Goal: Information Seeking & Learning: Learn about a topic

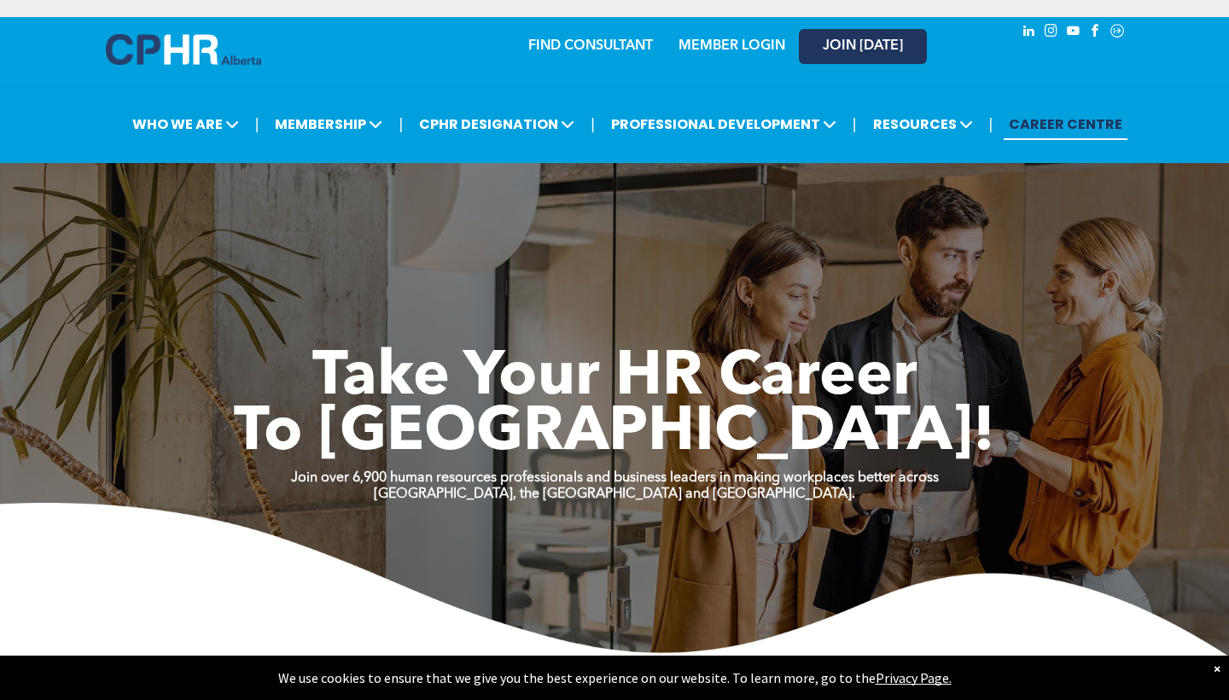
click at [833, 45] on span "JOIN [DATE]" at bounding box center [863, 46] width 80 height 16
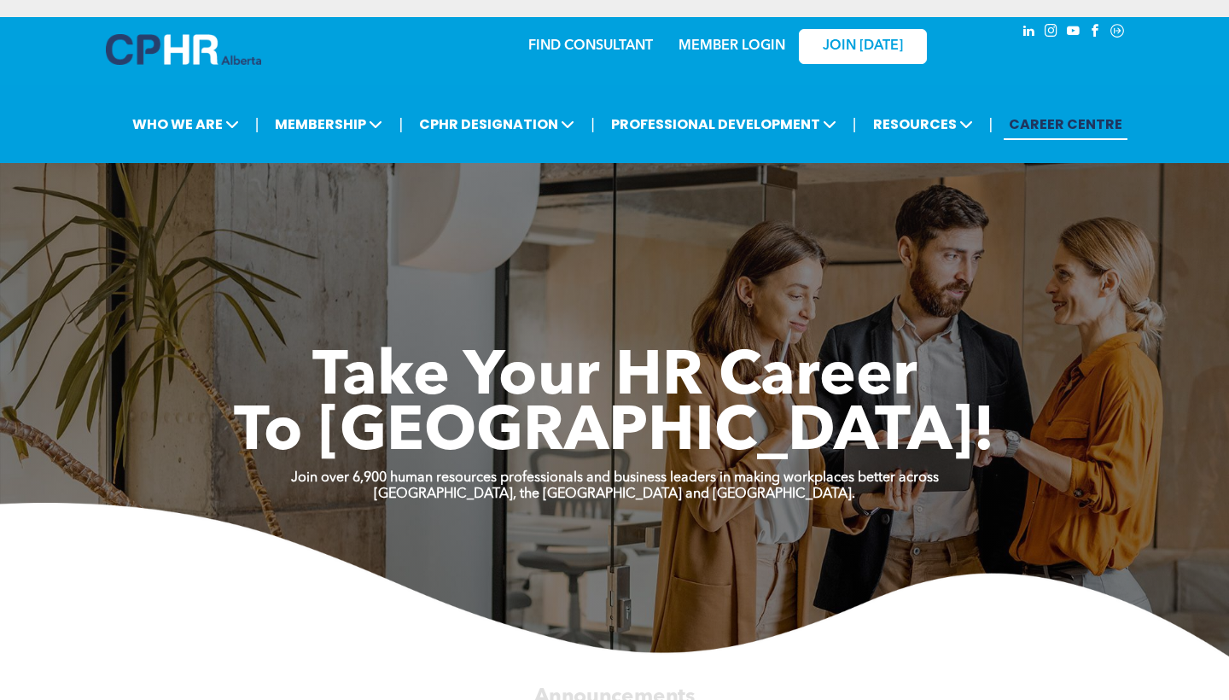
click at [701, 44] on link "MEMBER LOGIN" at bounding box center [732, 46] width 107 height 14
click at [838, 38] on span "JOIN [DATE]" at bounding box center [863, 46] width 80 height 16
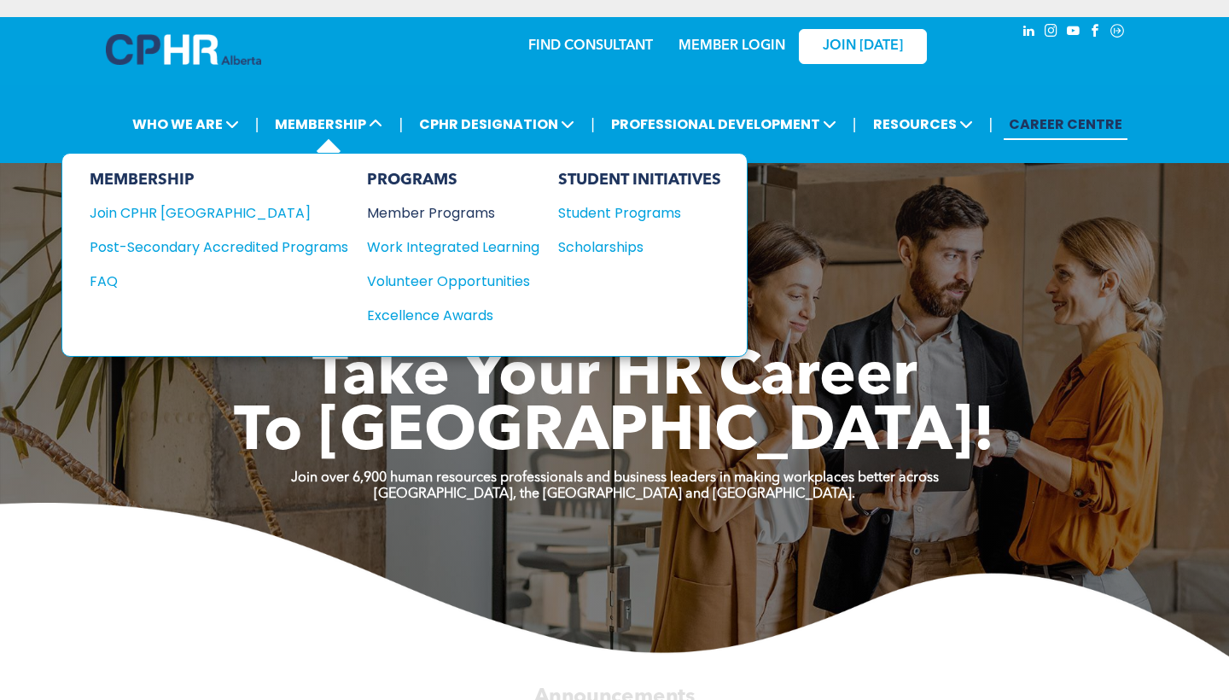
click at [419, 213] on div "Member Programs" at bounding box center [444, 212] width 155 height 21
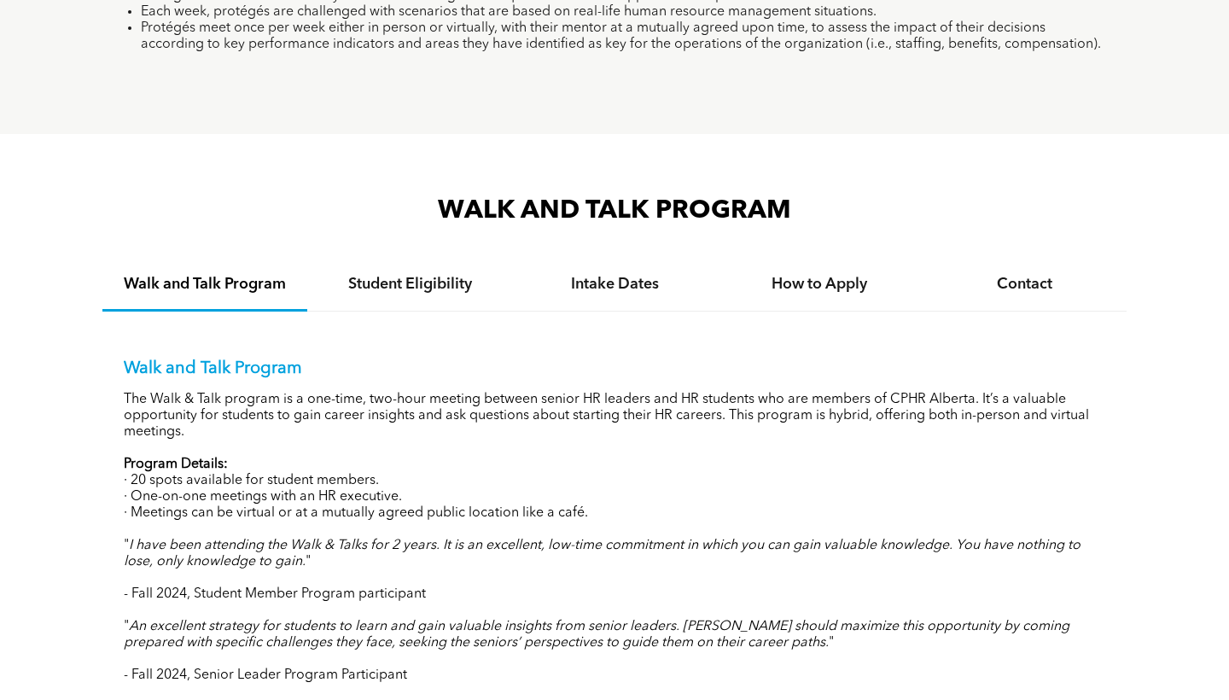
scroll to position [1567, 0]
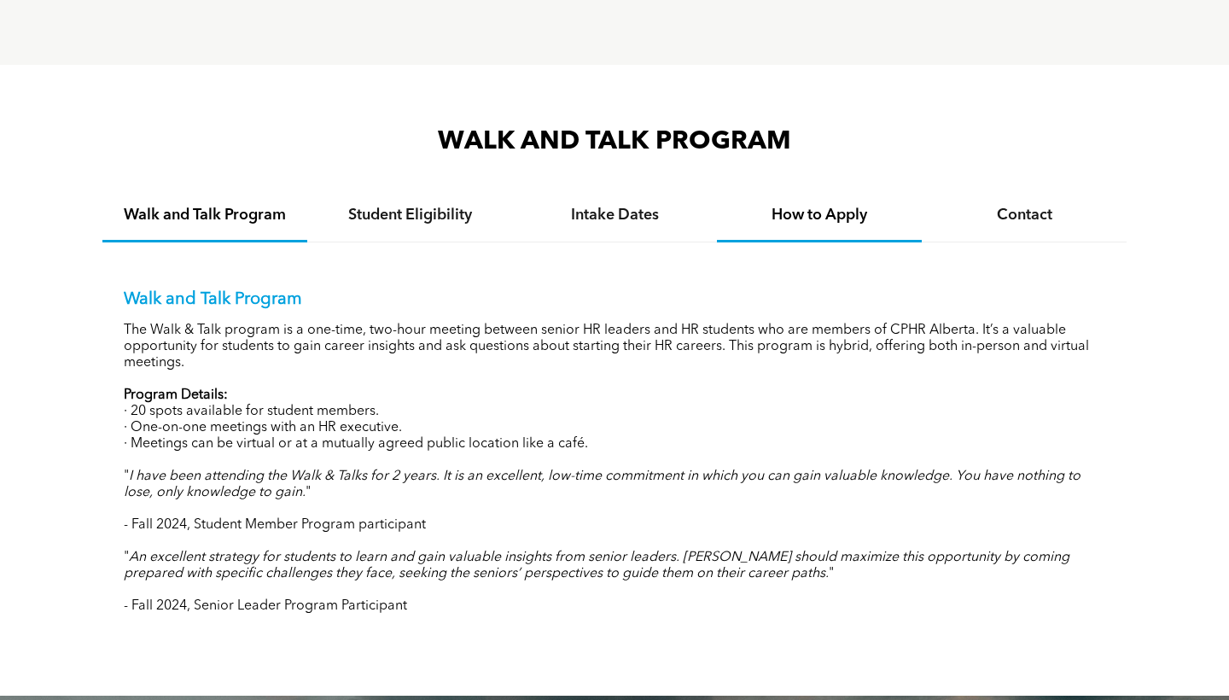
click at [826, 230] on div "How to Apply" at bounding box center [819, 216] width 205 height 52
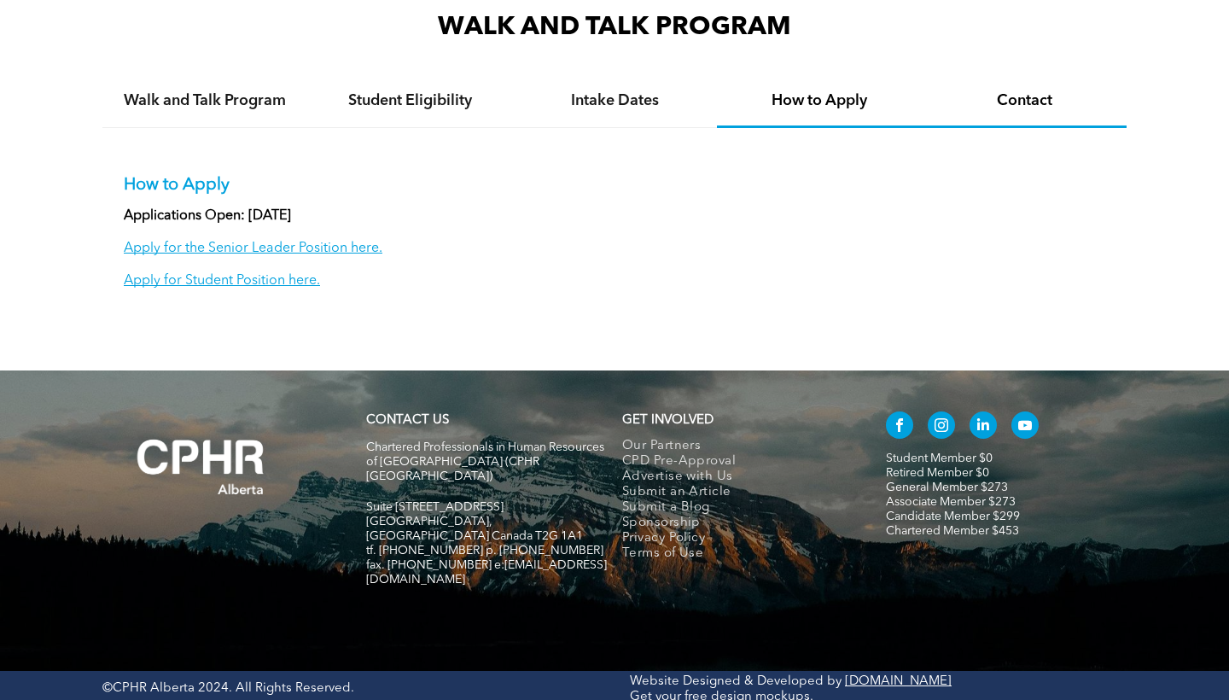
click at [969, 108] on h4 "Contact" at bounding box center [1024, 100] width 174 height 19
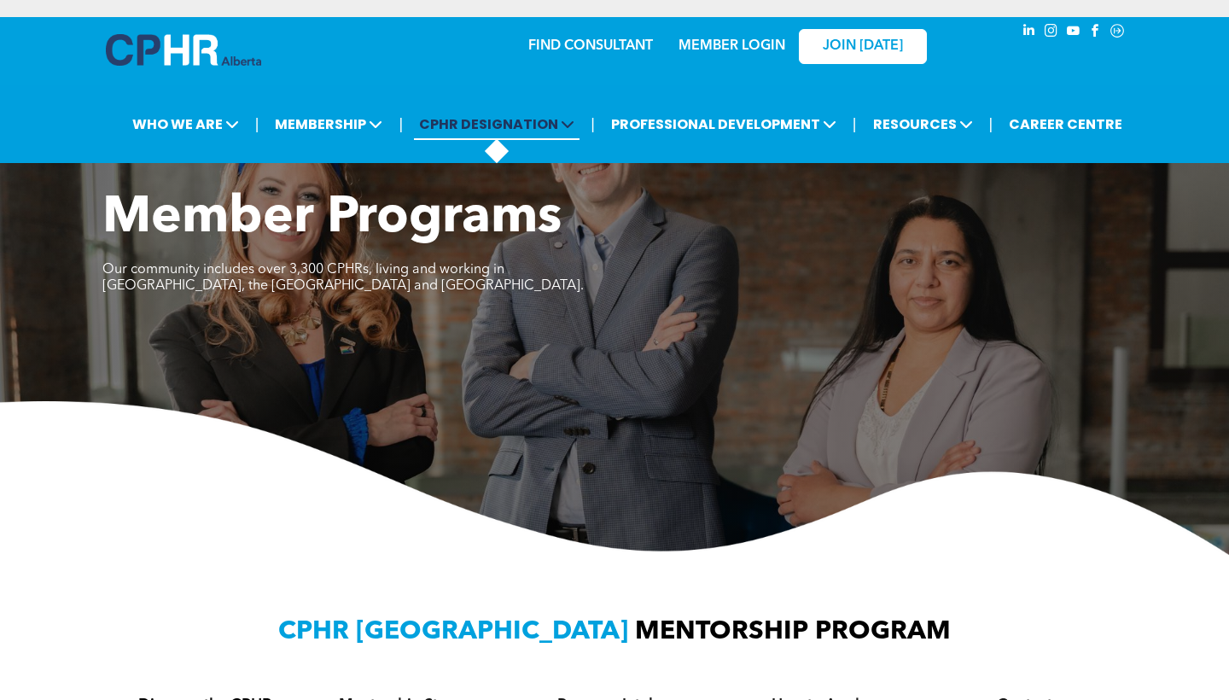
scroll to position [0, 0]
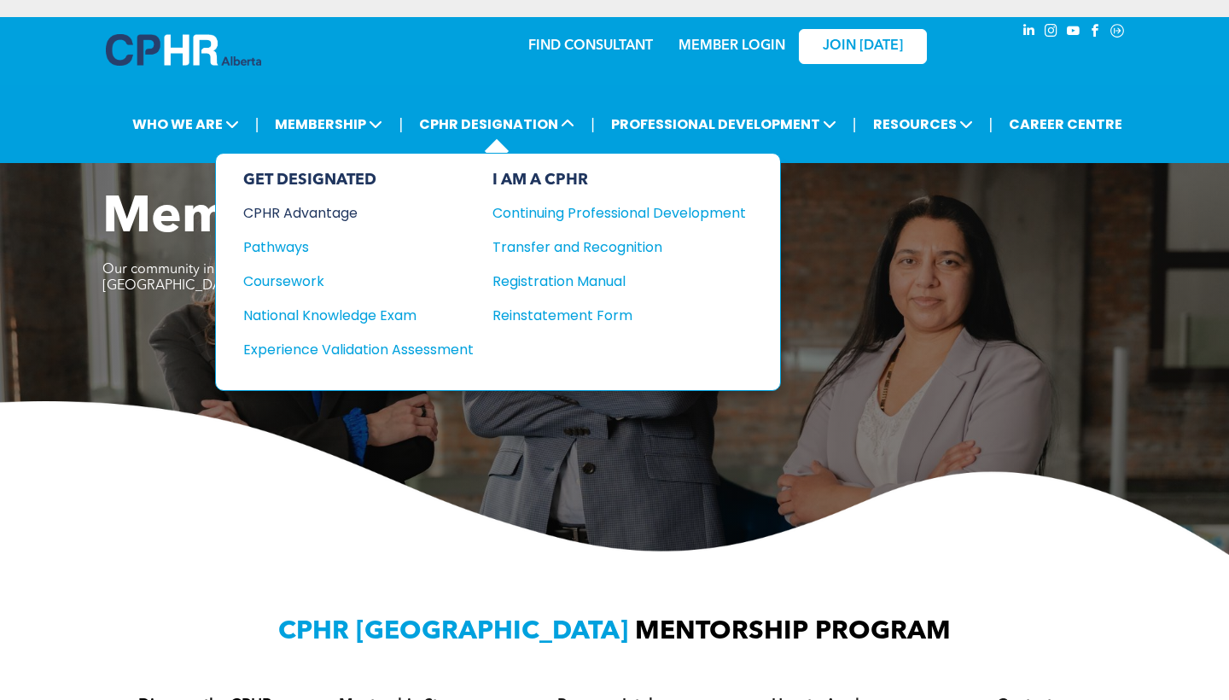
click at [353, 210] on div "CPHR Advantage" at bounding box center [346, 212] width 207 height 21
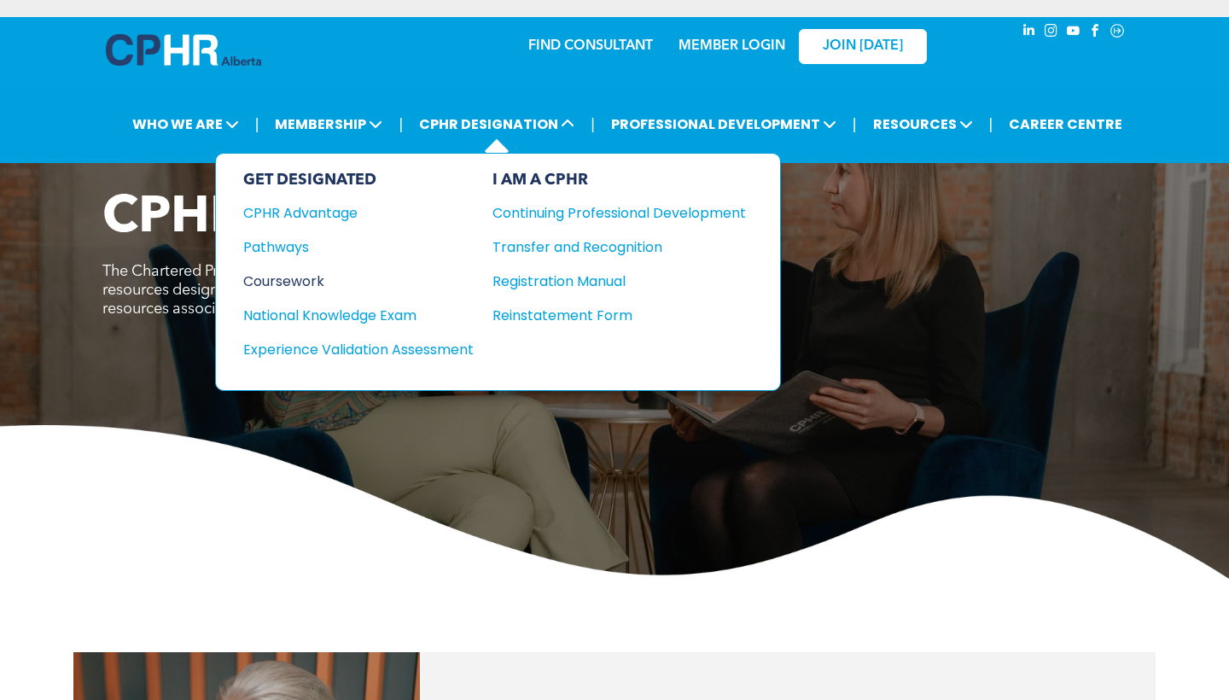
click at [294, 273] on div "Coursework" at bounding box center [346, 281] width 207 height 21
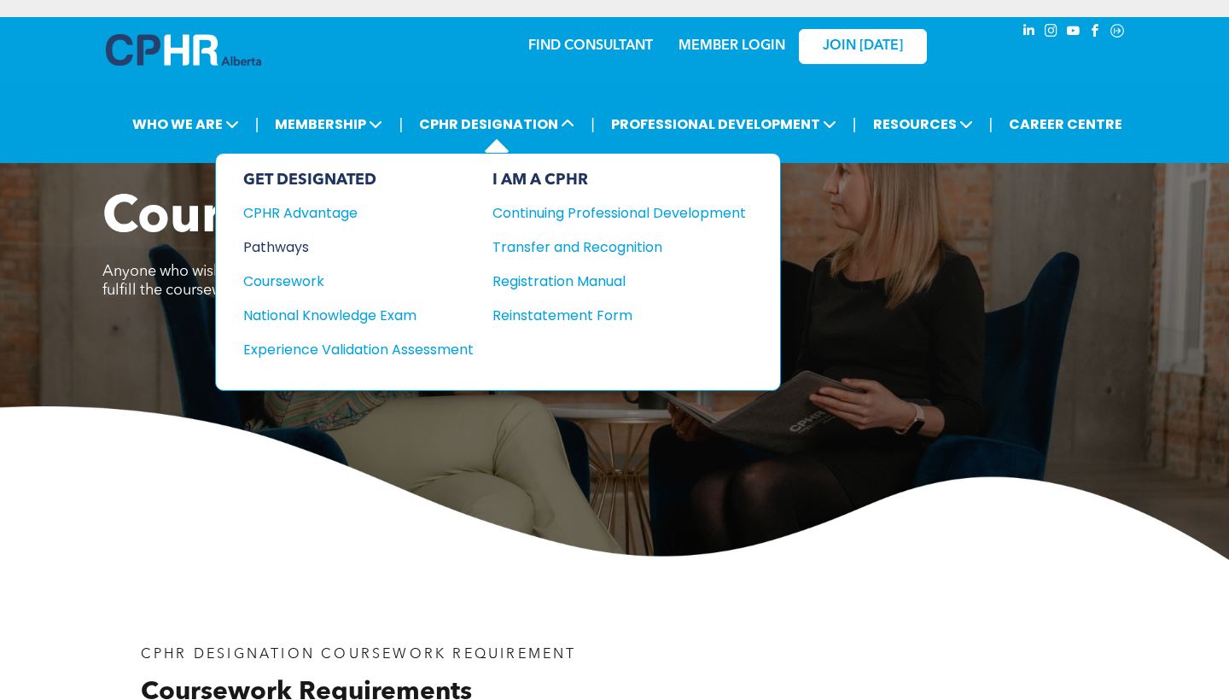
click at [310, 245] on div "Pathways" at bounding box center [346, 246] width 207 height 21
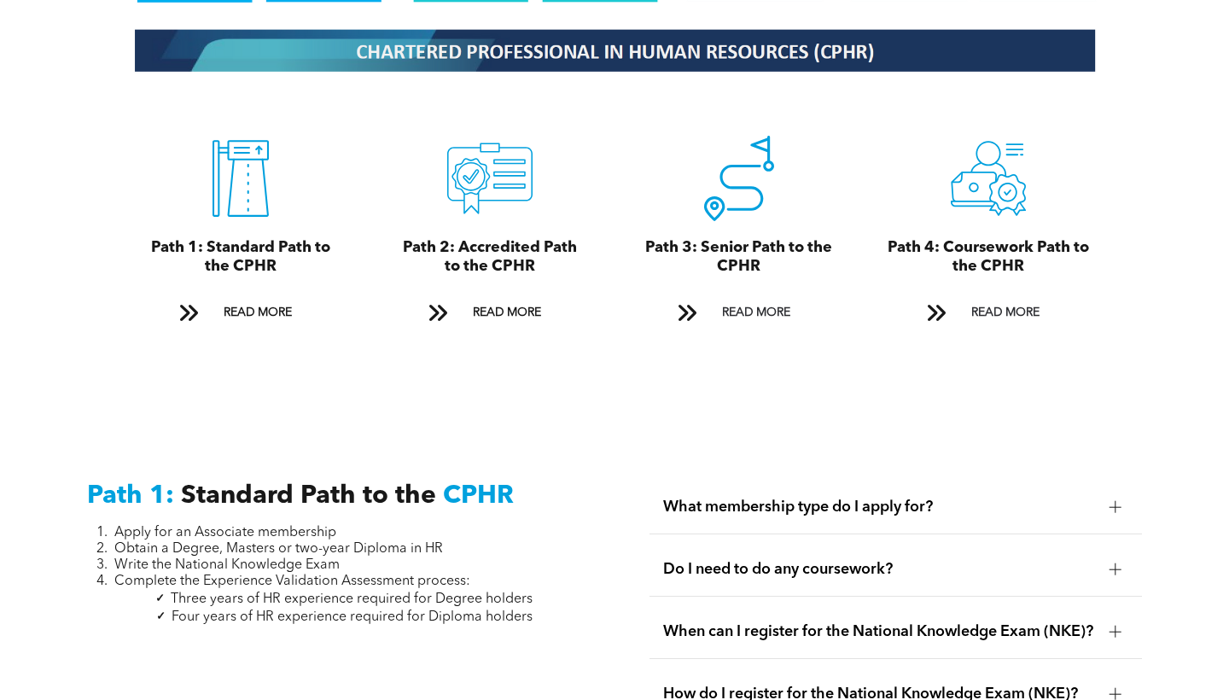
scroll to position [1884, 0]
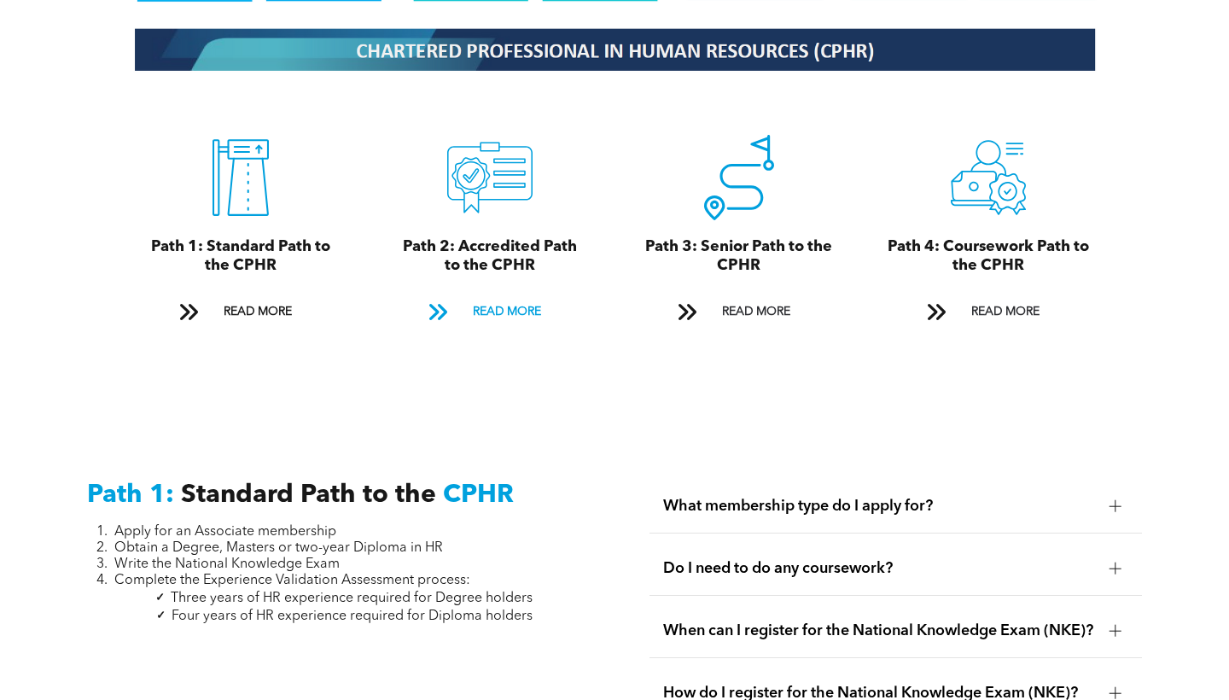
click at [493, 296] on span "READ MORE" at bounding box center [507, 312] width 80 height 32
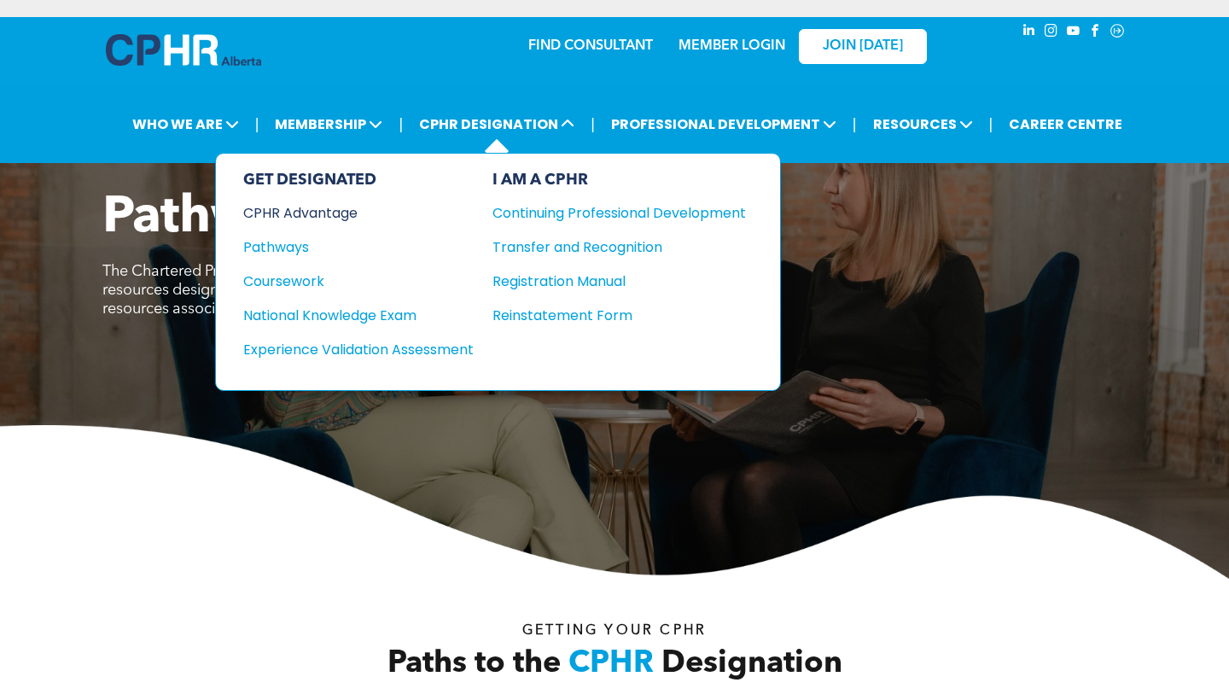
click at [315, 219] on div "CPHR Advantage" at bounding box center [346, 212] width 207 height 21
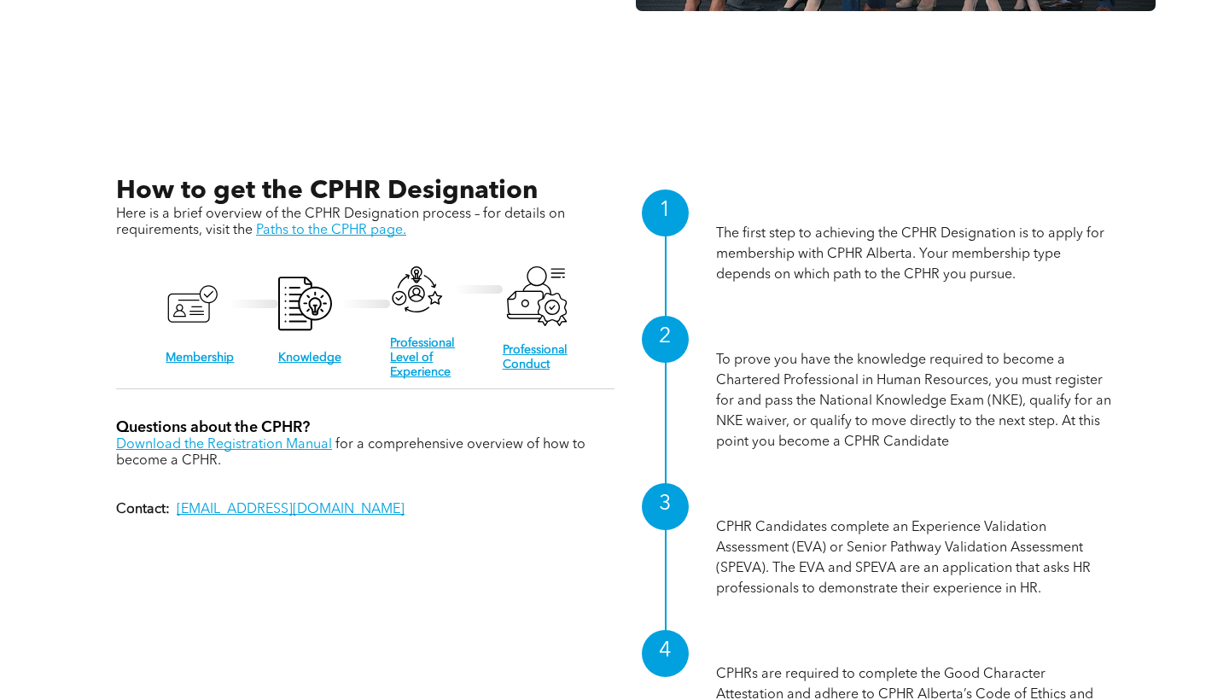
scroll to position [1579, 0]
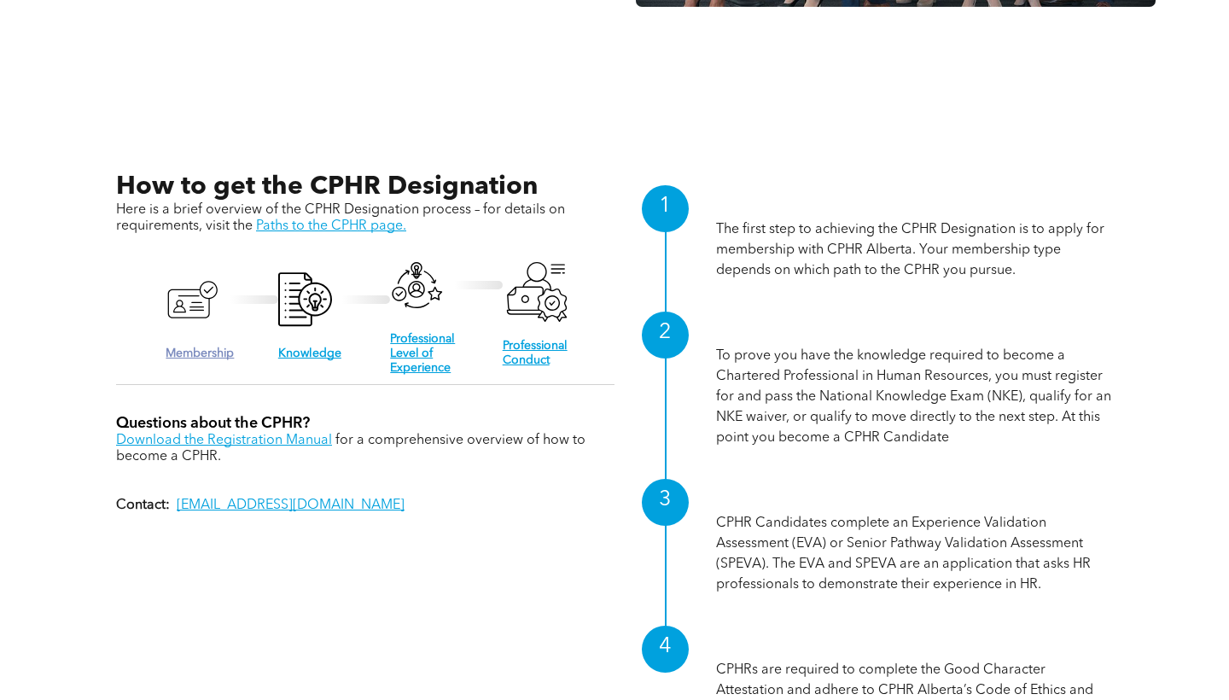
click at [194, 352] on link "Membership" at bounding box center [200, 353] width 68 height 12
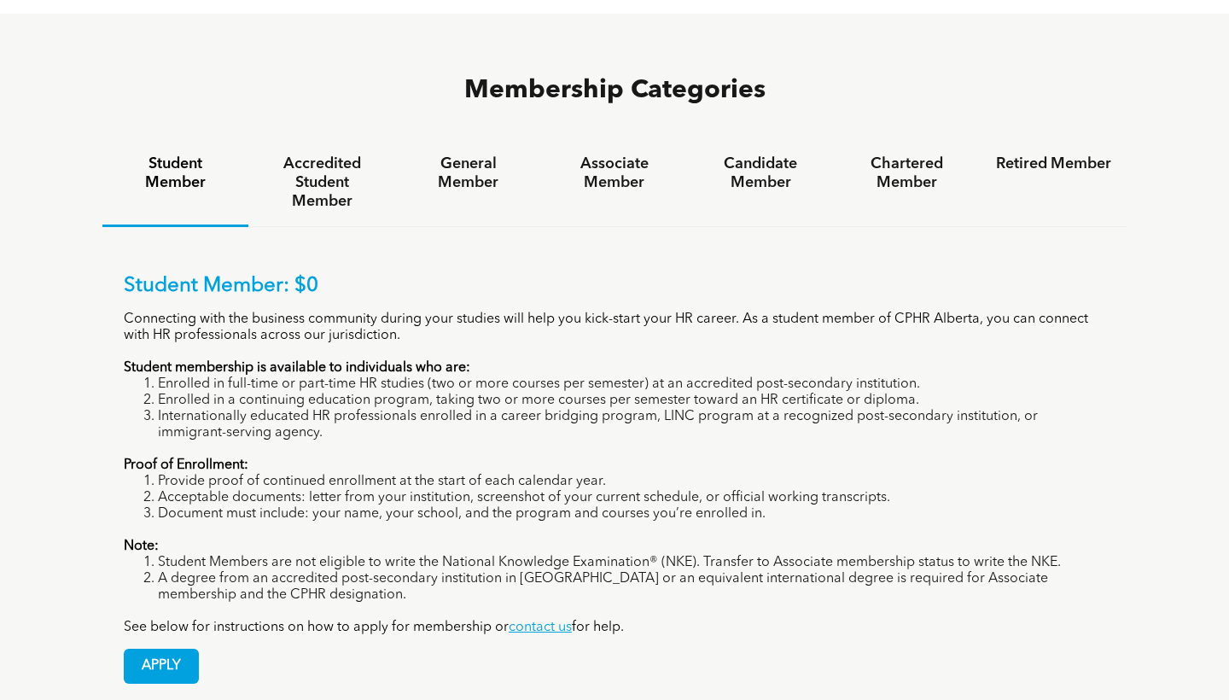
scroll to position [1100, 0]
click at [562, 154] on h4 "Associate Member" at bounding box center [613, 173] width 115 height 38
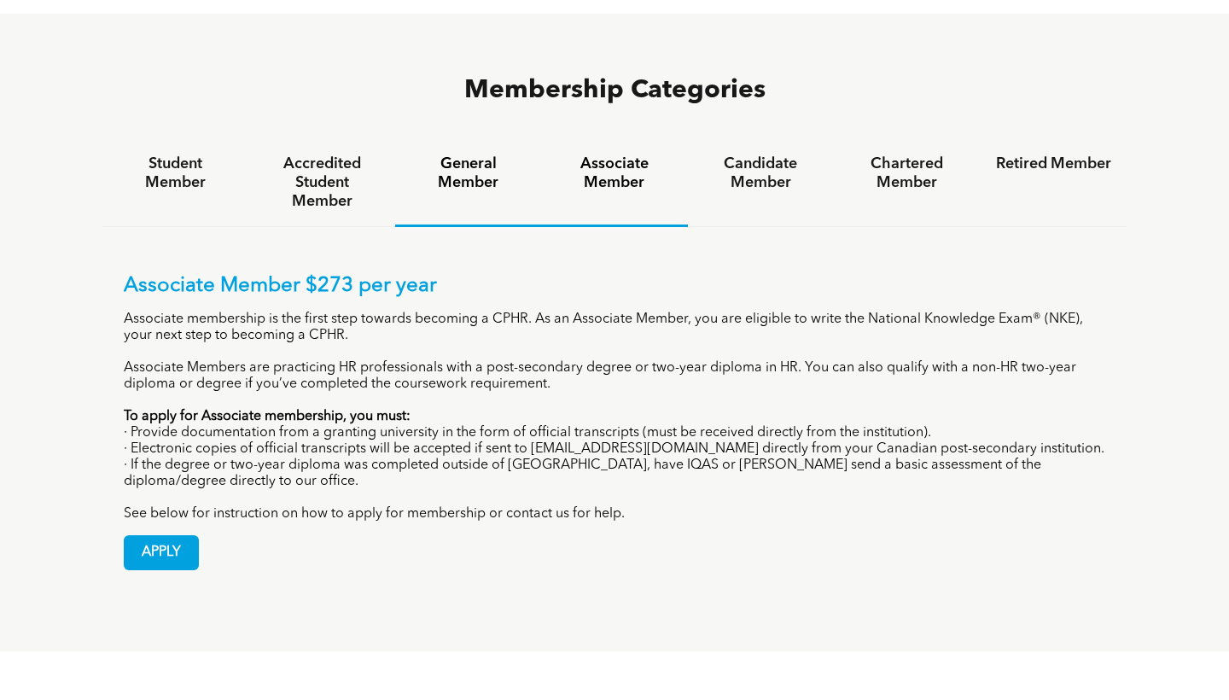
click at [418, 154] on h4 "General Member" at bounding box center [468, 173] width 115 height 38
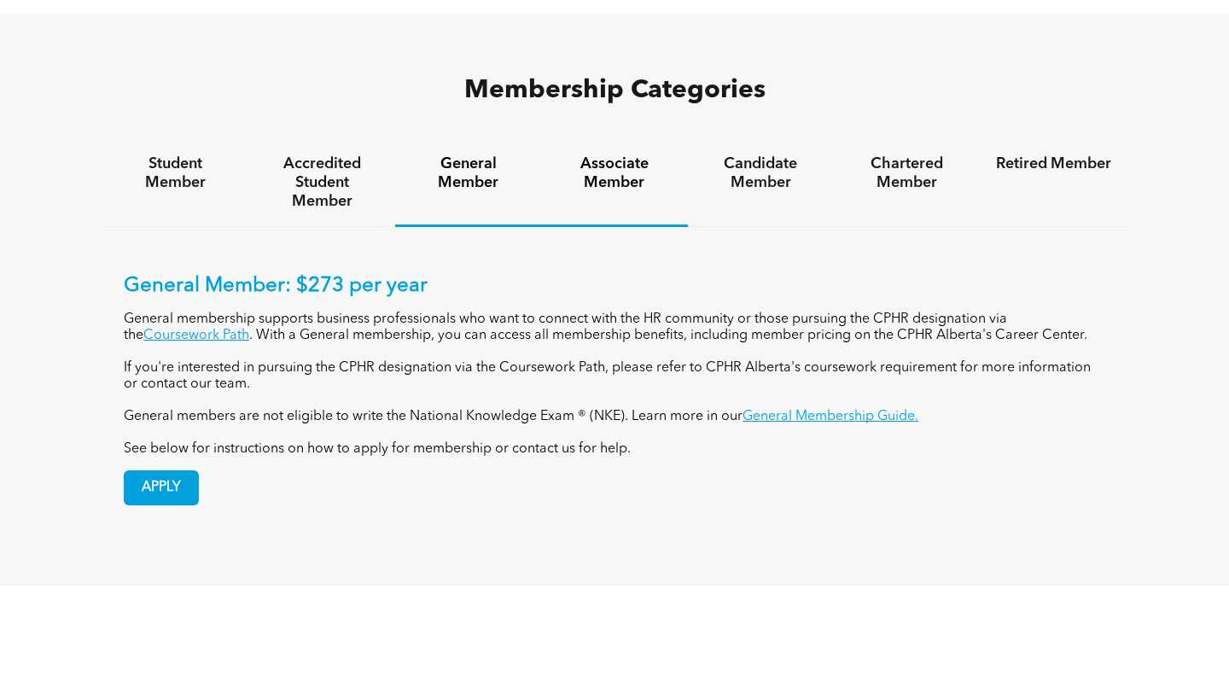
click at [603, 154] on h4 "Associate Member" at bounding box center [613, 173] width 115 height 38
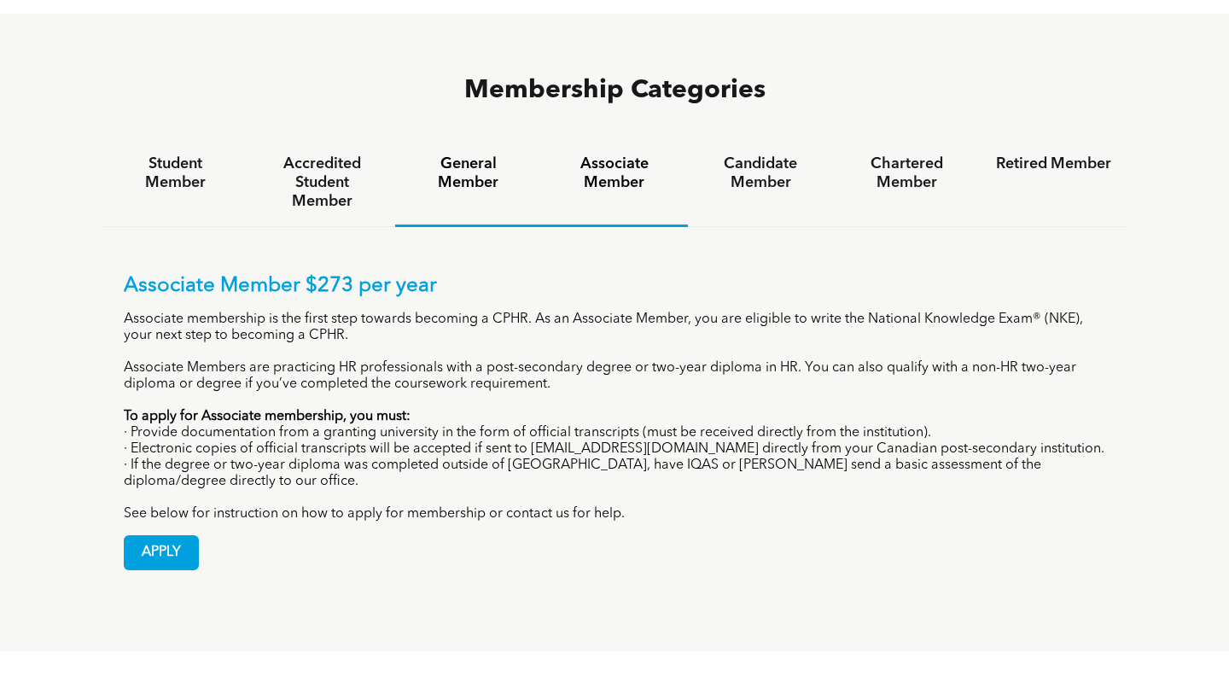
click at [496, 154] on h4 "General Member" at bounding box center [468, 173] width 115 height 38
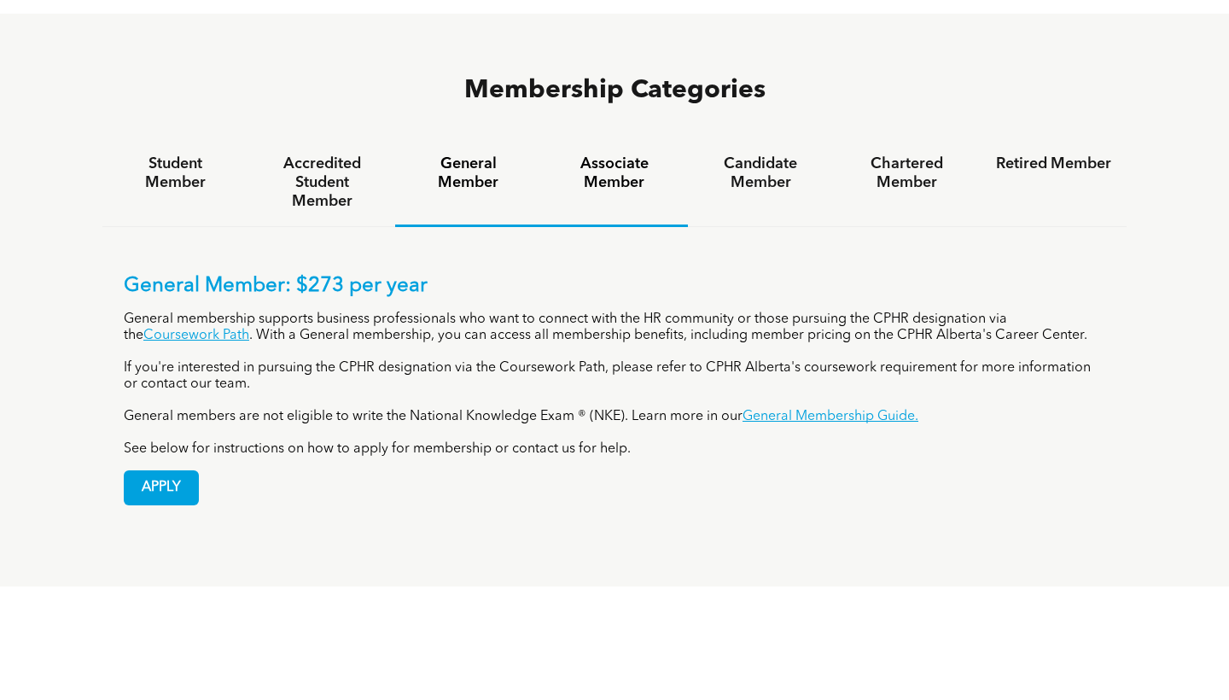
click at [644, 154] on h4 "Associate Member" at bounding box center [613, 173] width 115 height 38
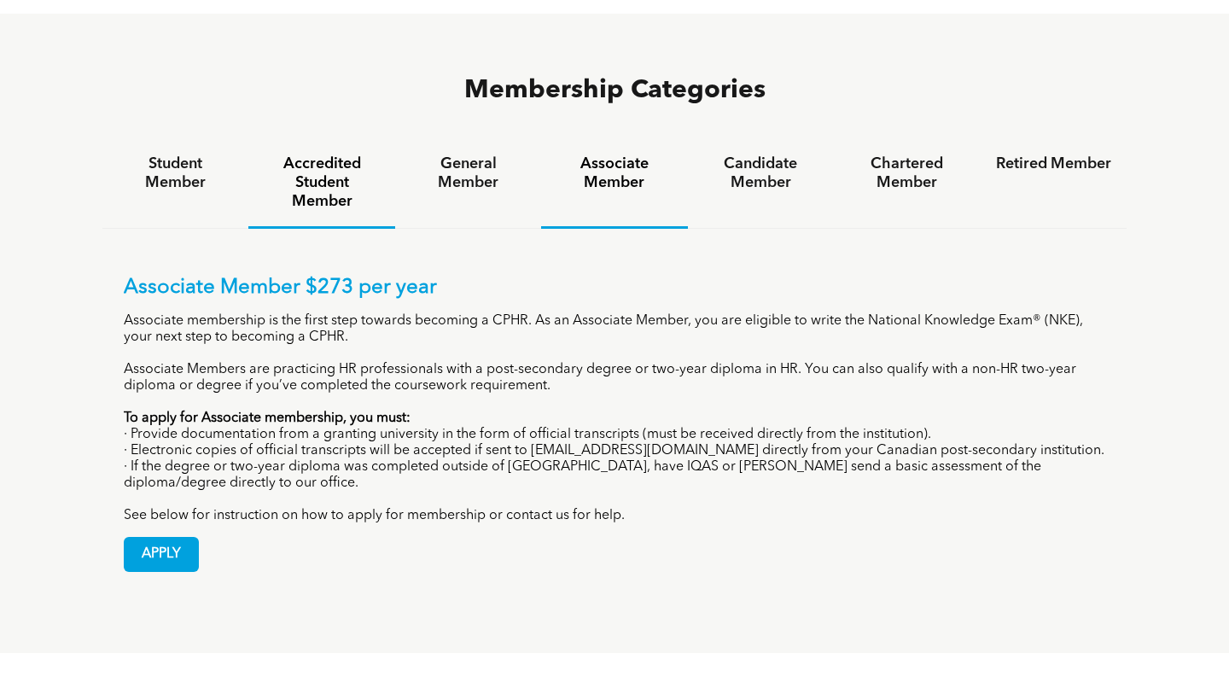
click at [331, 154] on h4 "Accredited Student Member" at bounding box center [321, 182] width 115 height 56
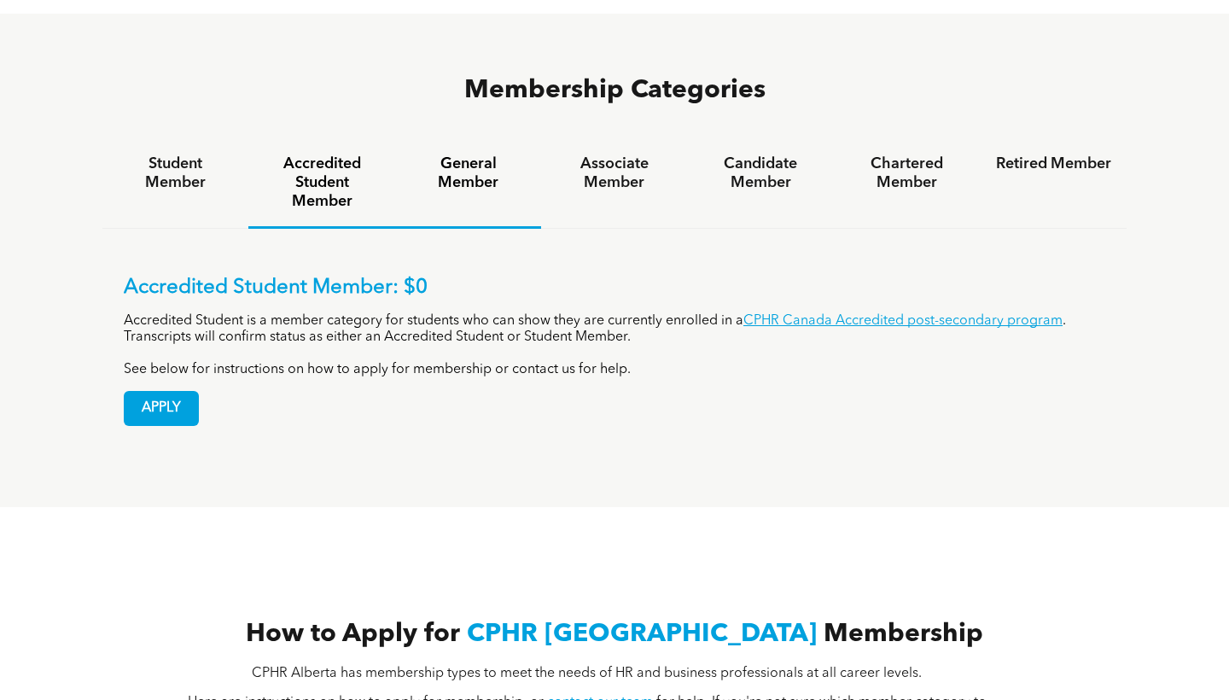
click at [484, 154] on h4 "General Member" at bounding box center [468, 173] width 115 height 38
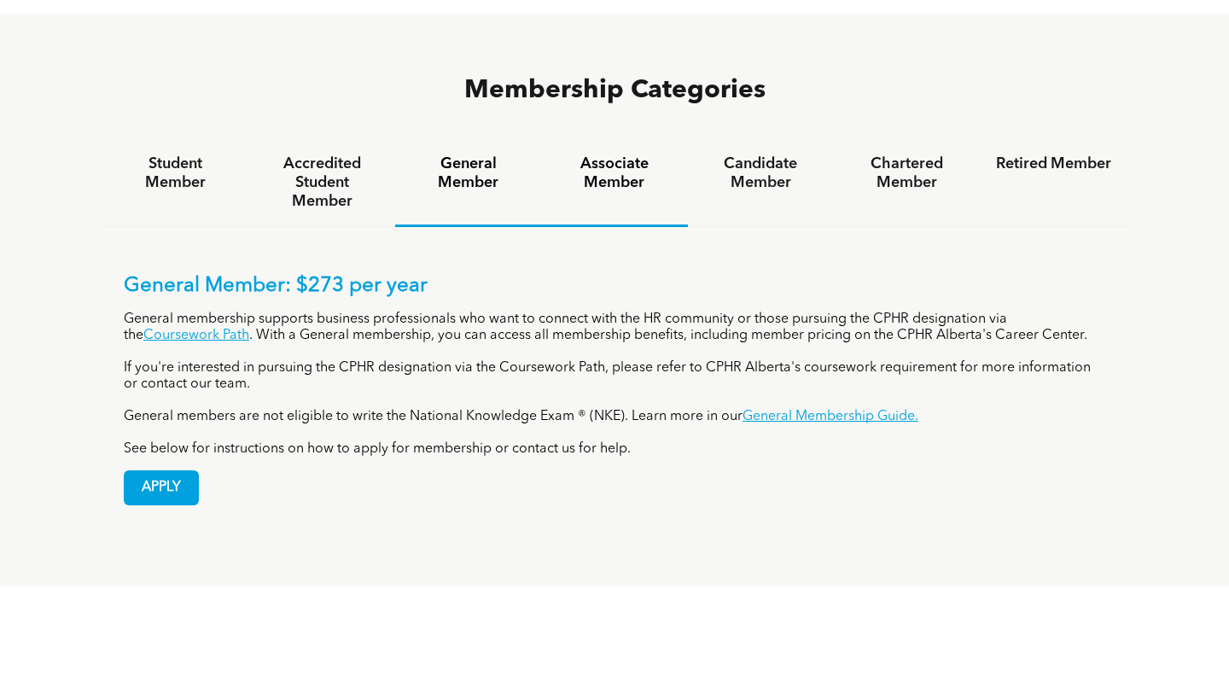
click at [600, 154] on h4 "Associate Member" at bounding box center [613, 173] width 115 height 38
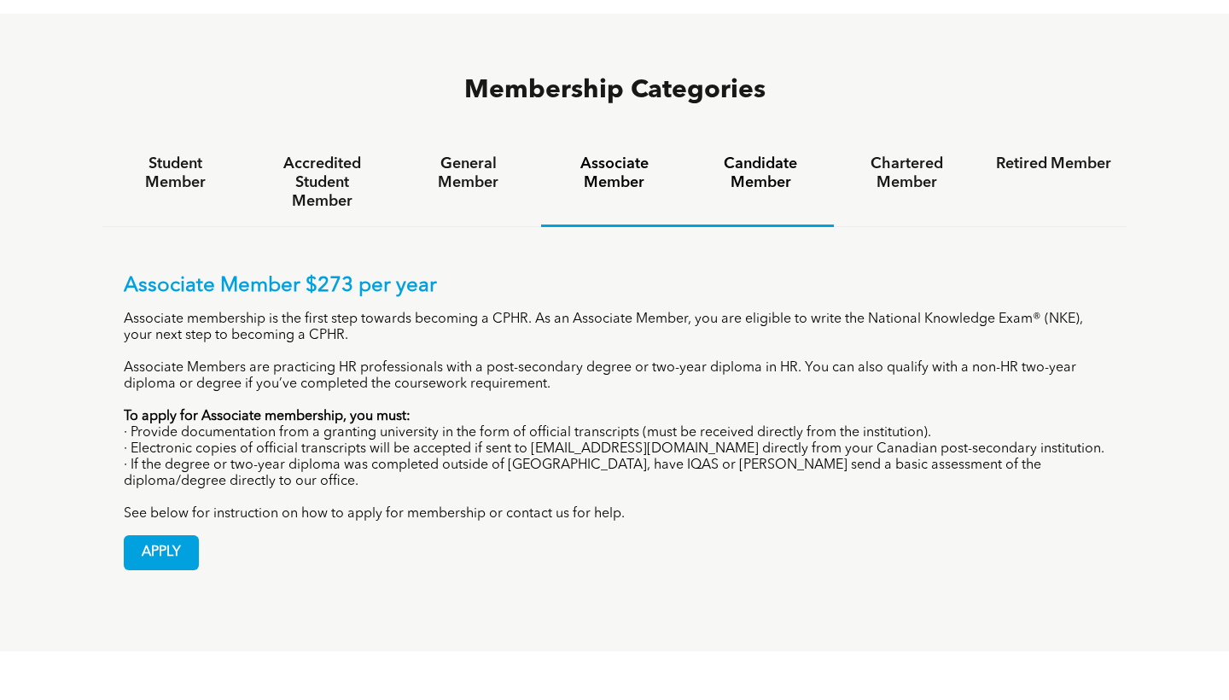
click at [774, 154] on h4 "Candidate Member" at bounding box center [760, 173] width 115 height 38
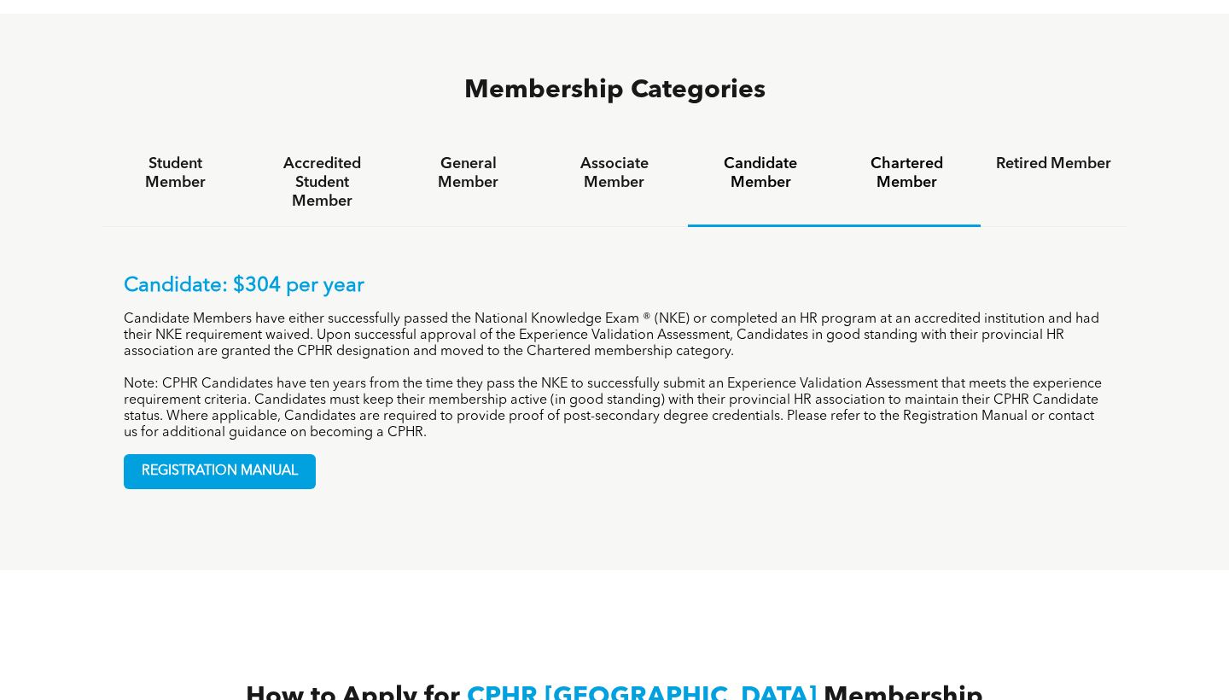
click at [910, 139] on div "Chartered Member" at bounding box center [907, 183] width 146 height 88
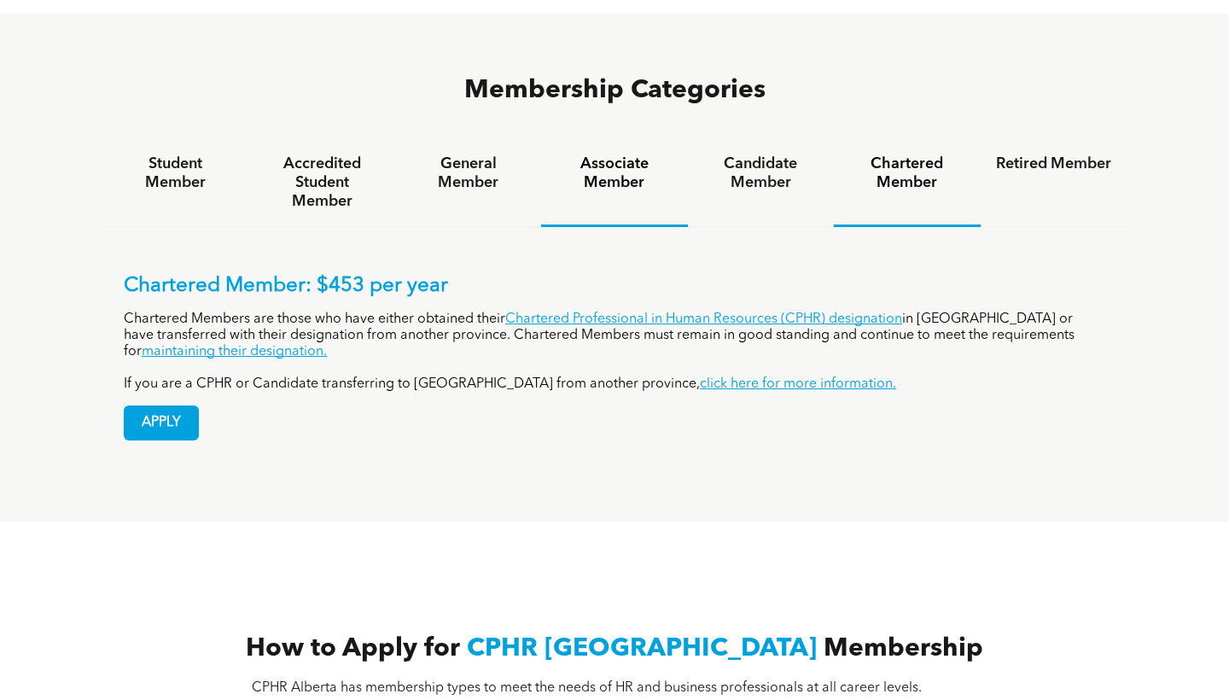
click at [620, 139] on div "Associate Member" at bounding box center [614, 183] width 146 height 88
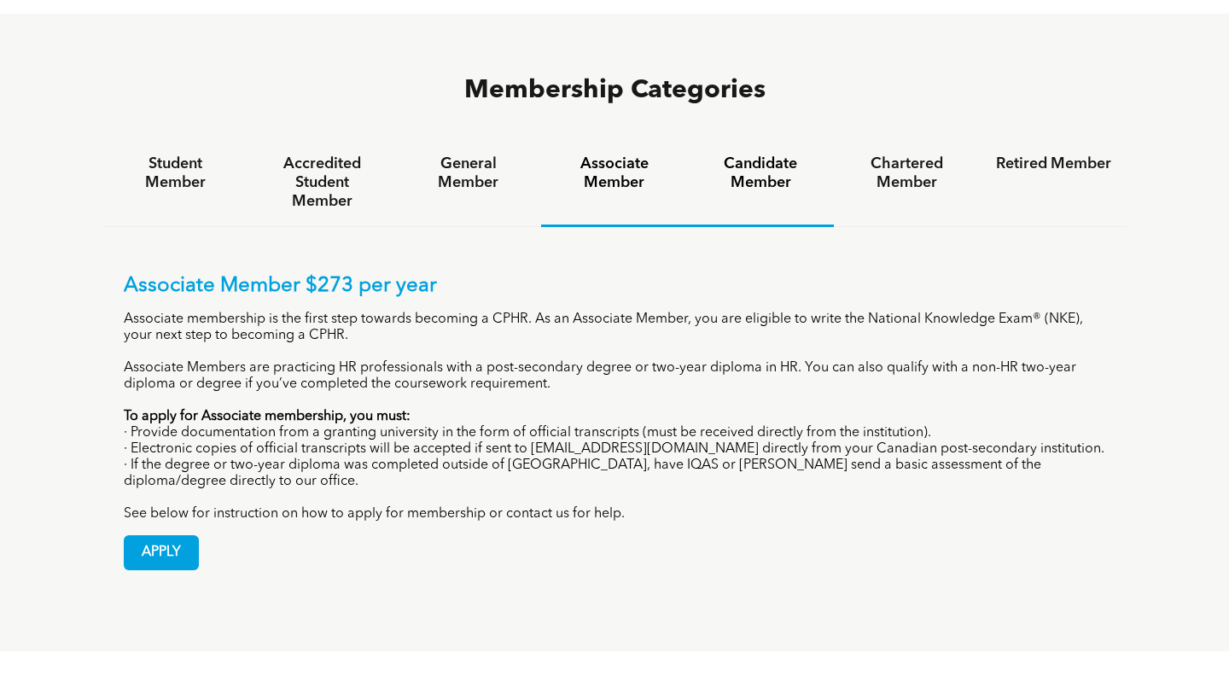
click at [738, 154] on h4 "Candidate Member" at bounding box center [760, 173] width 115 height 38
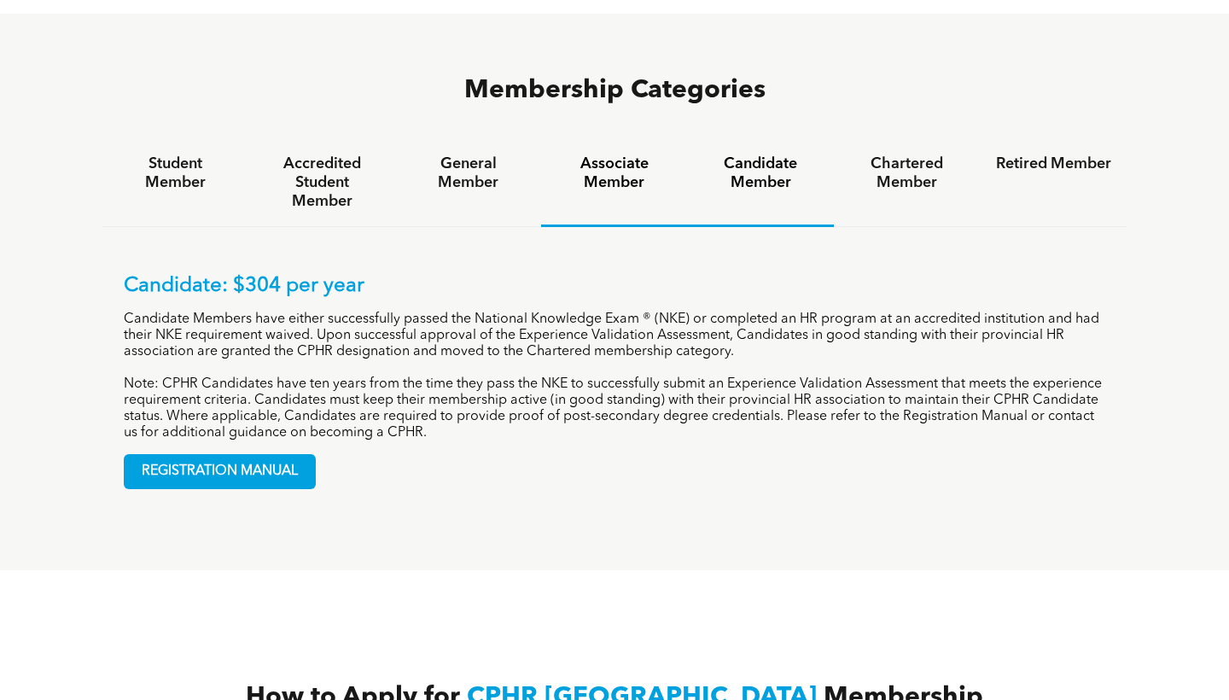
click at [618, 139] on div "Associate Member" at bounding box center [614, 183] width 146 height 88
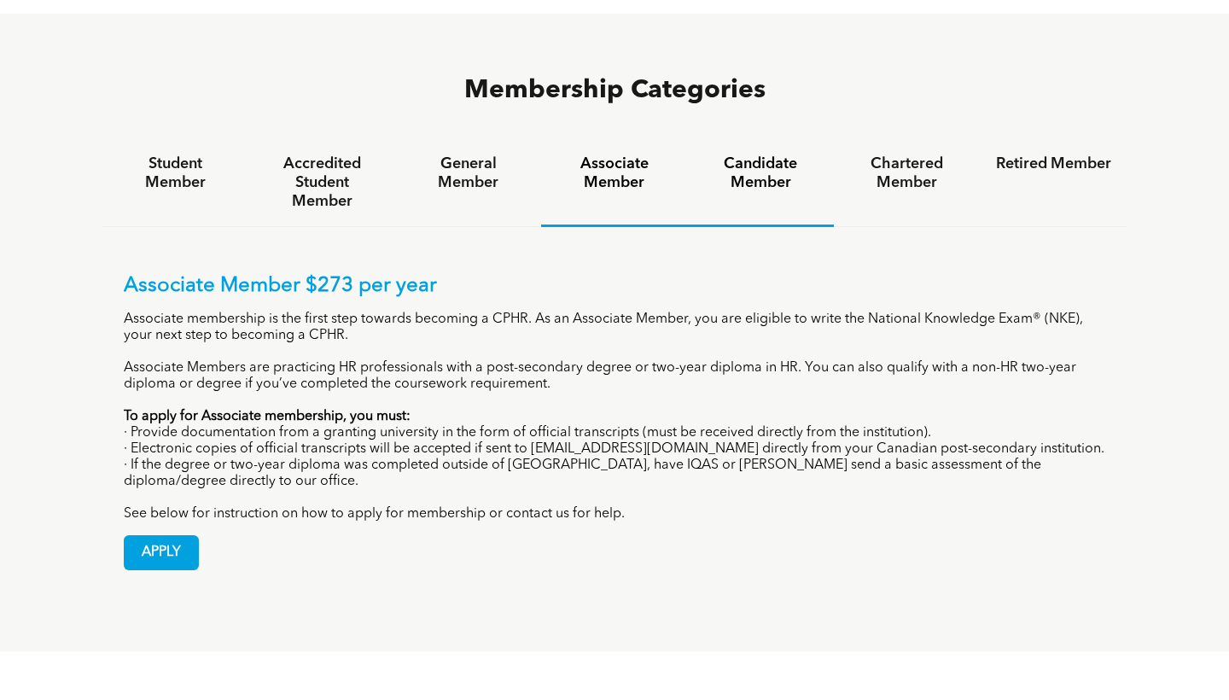
click at [777, 154] on h4 "Candidate Member" at bounding box center [760, 173] width 115 height 38
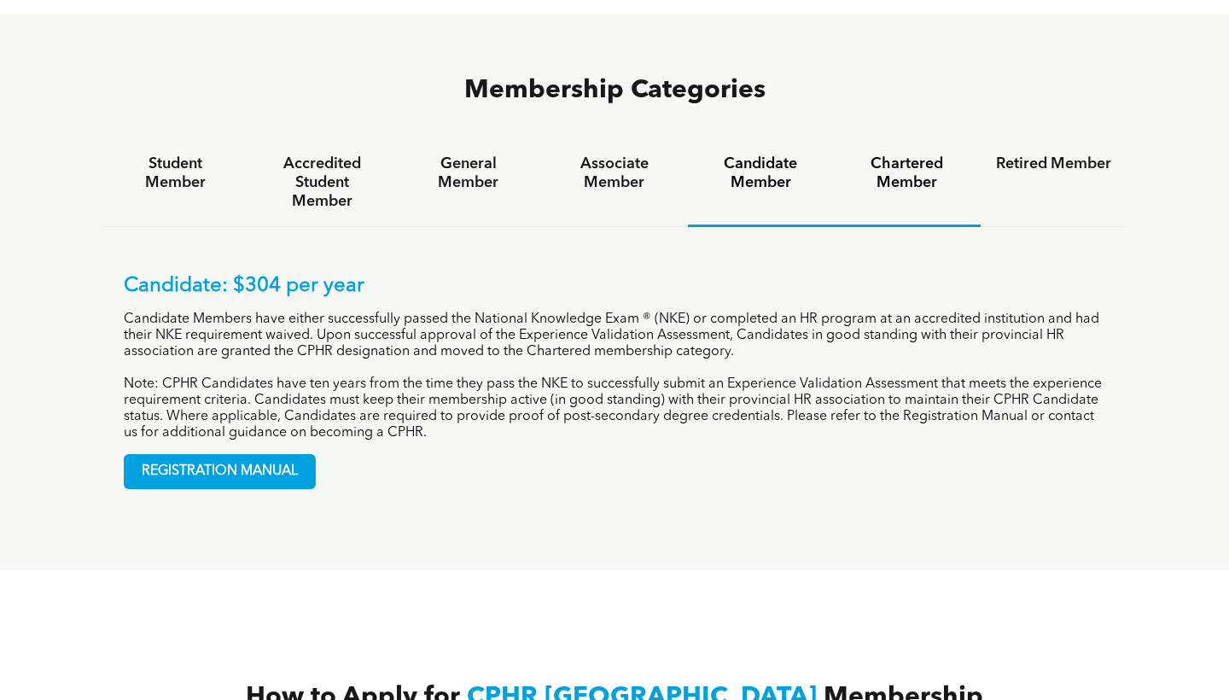
click at [954, 154] on h4 "Chartered Member" at bounding box center [906, 173] width 115 height 38
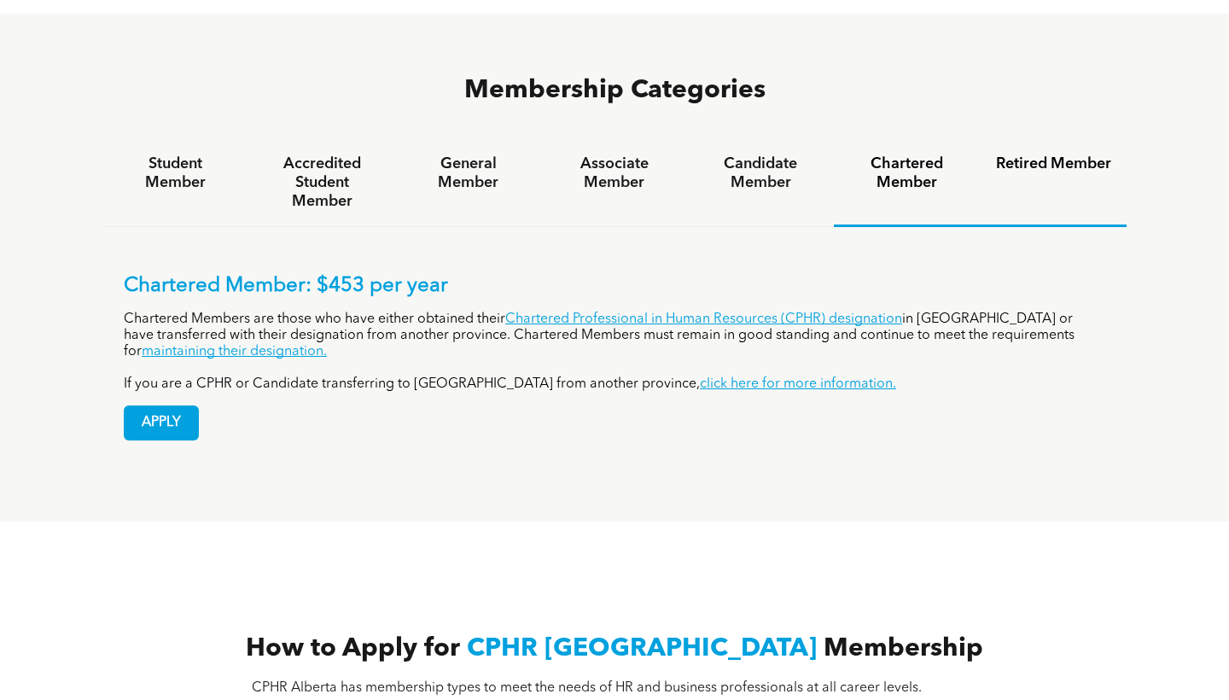
click at [1052, 154] on h4 "Retired Member" at bounding box center [1053, 163] width 115 height 19
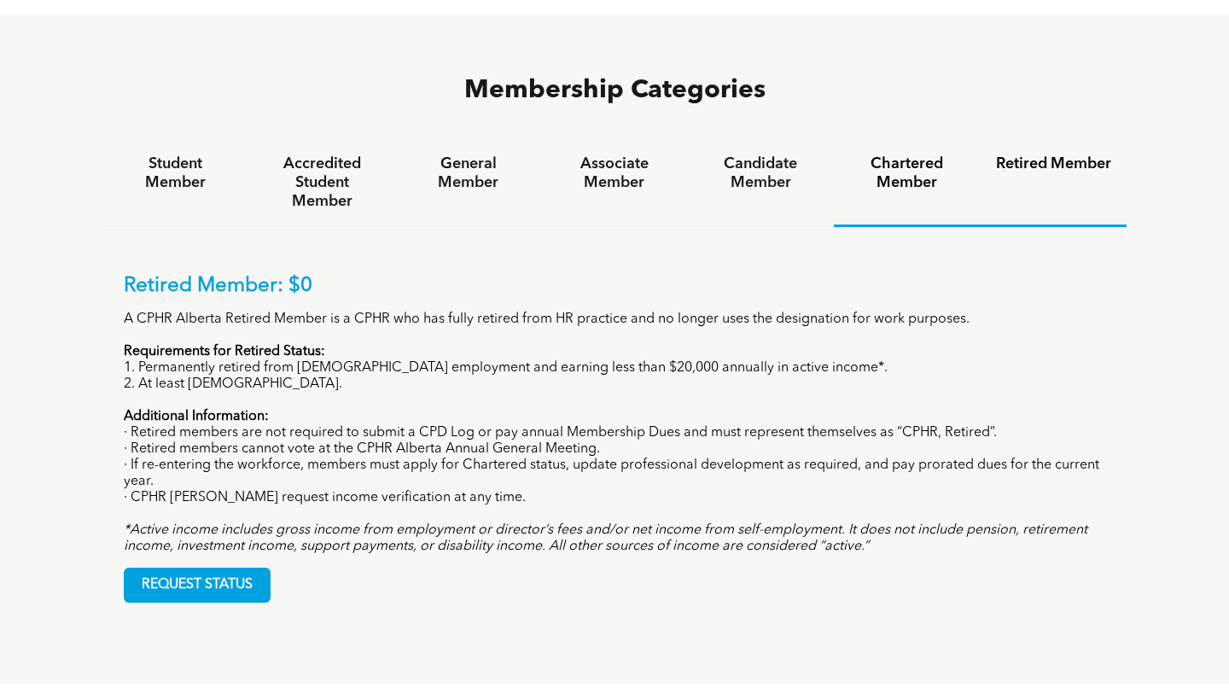
click at [938, 154] on h4 "Chartered Member" at bounding box center [906, 173] width 115 height 38
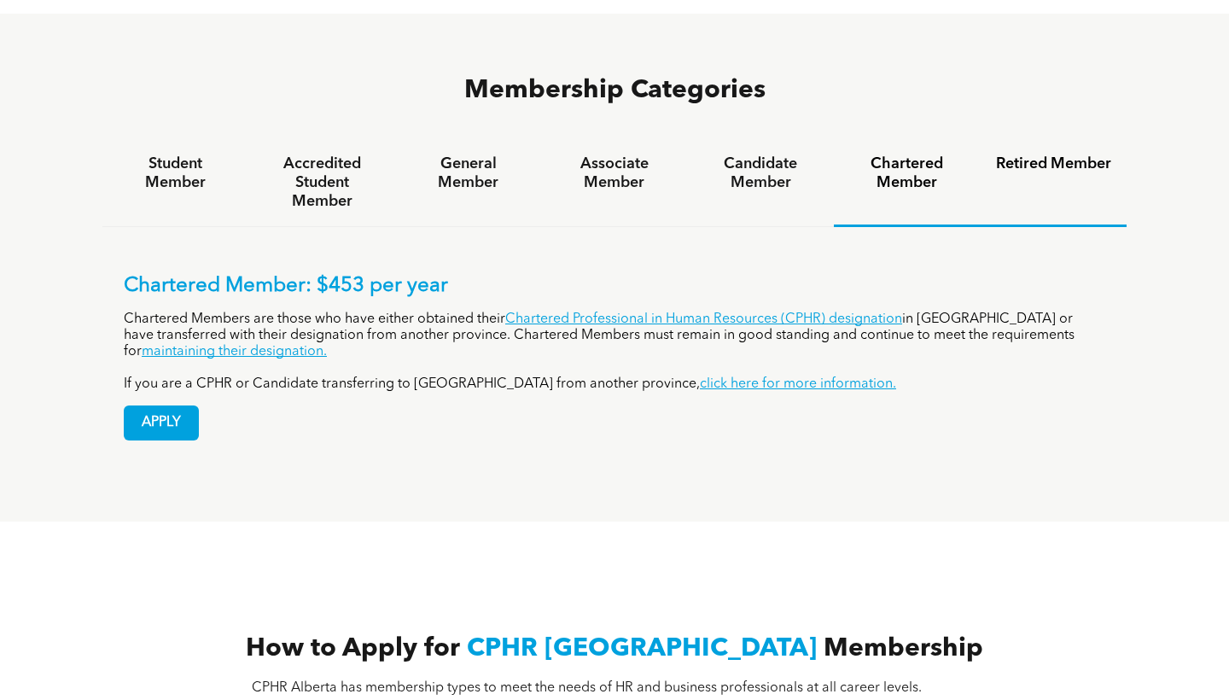
click at [1031, 154] on h4 "Retired Member" at bounding box center [1053, 163] width 115 height 19
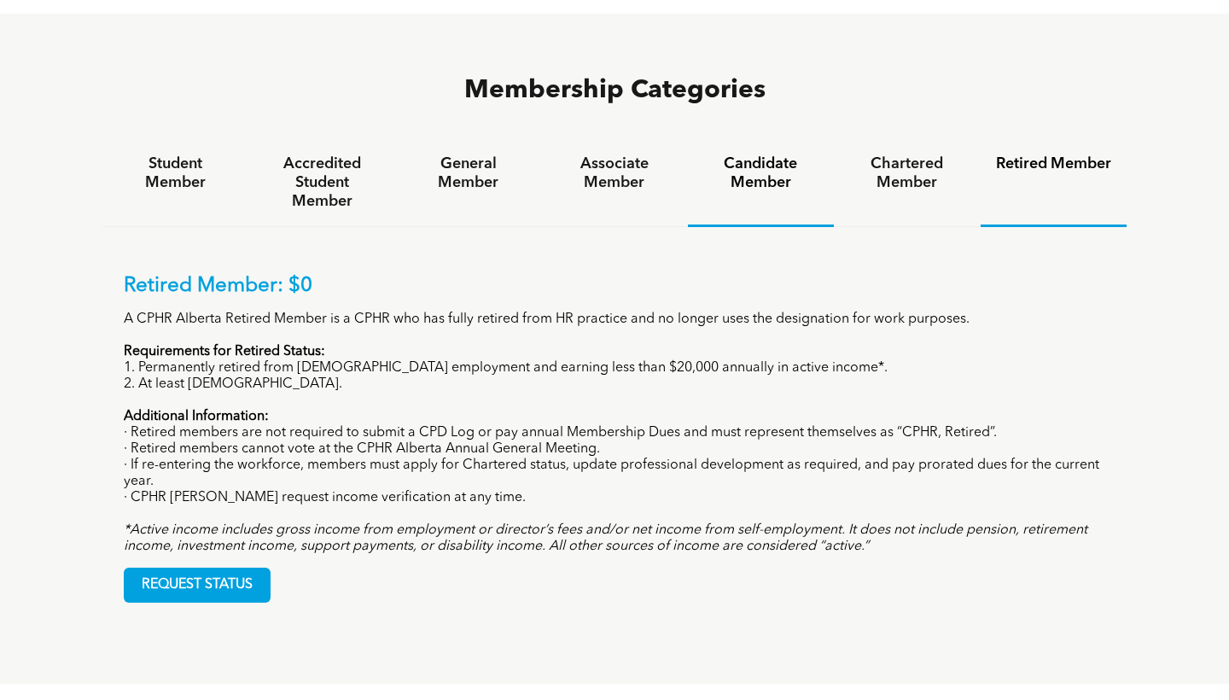
click at [755, 139] on div "Candidate Member" at bounding box center [761, 183] width 146 height 88
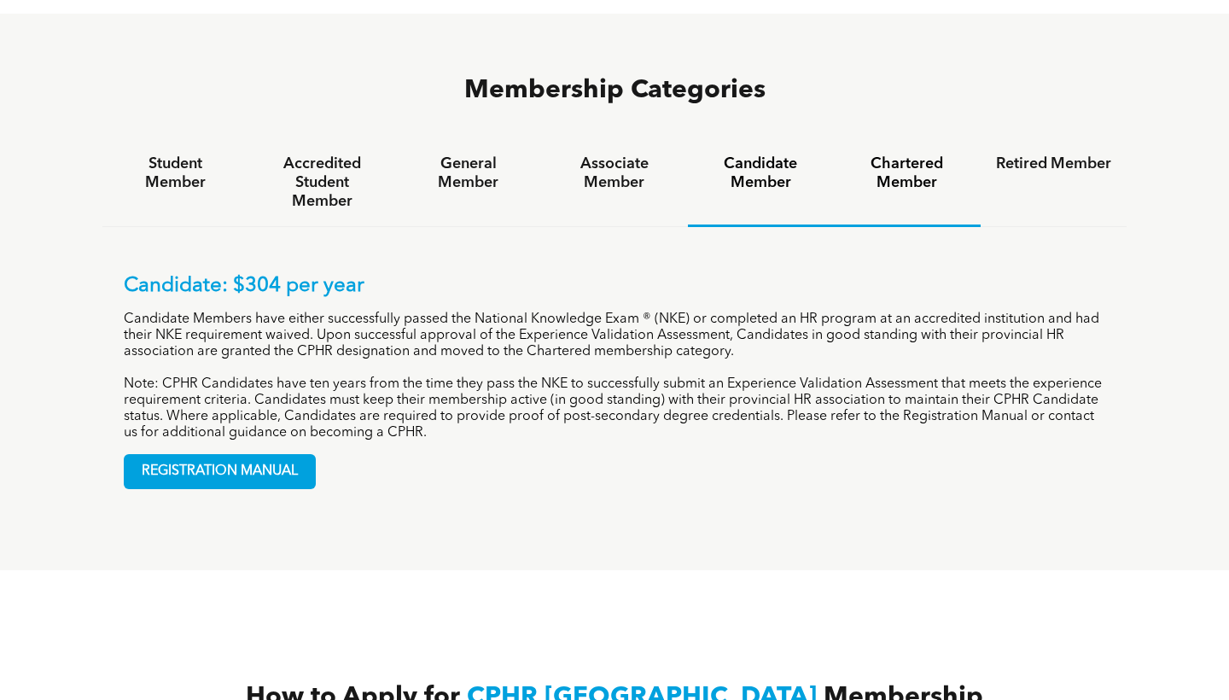
click at [882, 154] on h4 "Chartered Member" at bounding box center [906, 173] width 115 height 38
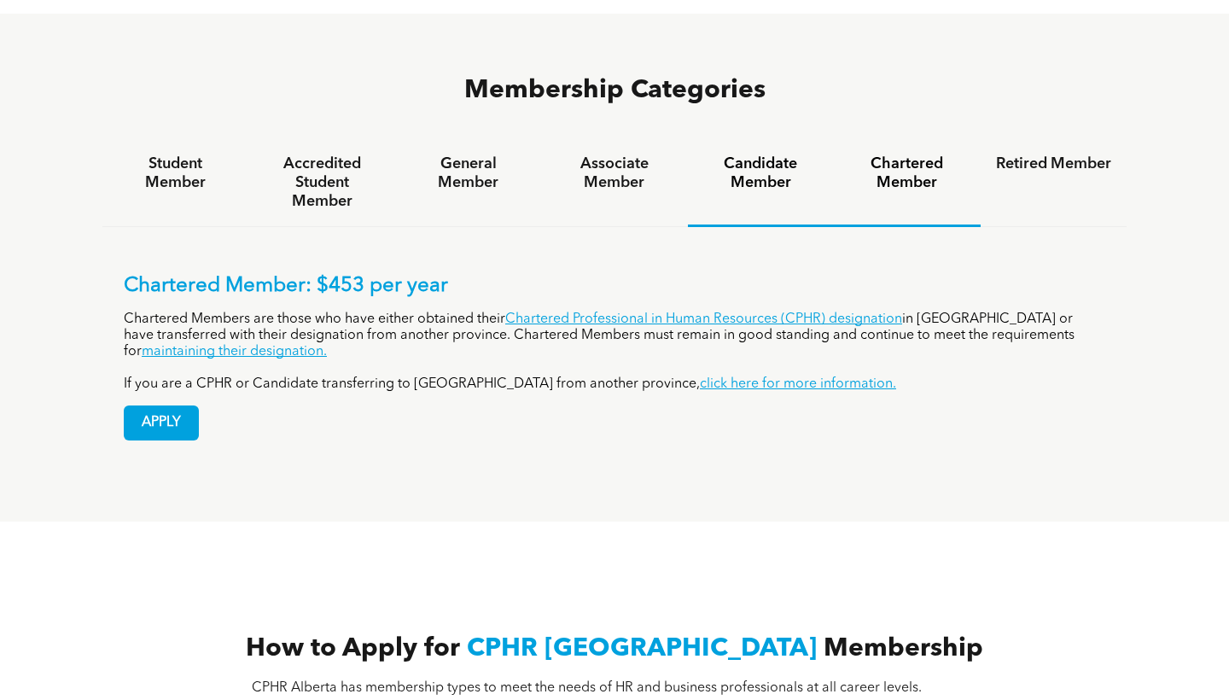
click at [755, 154] on h4 "Candidate Member" at bounding box center [760, 173] width 115 height 38
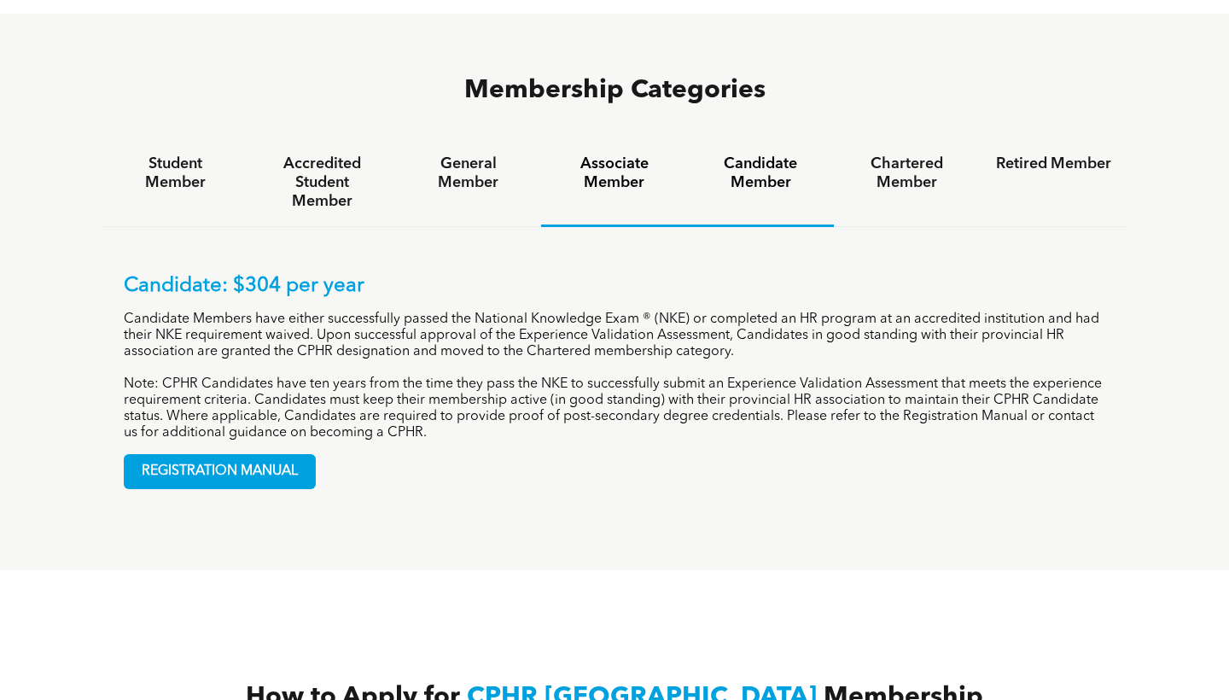
click at [644, 139] on div "Associate Member" at bounding box center [614, 183] width 146 height 88
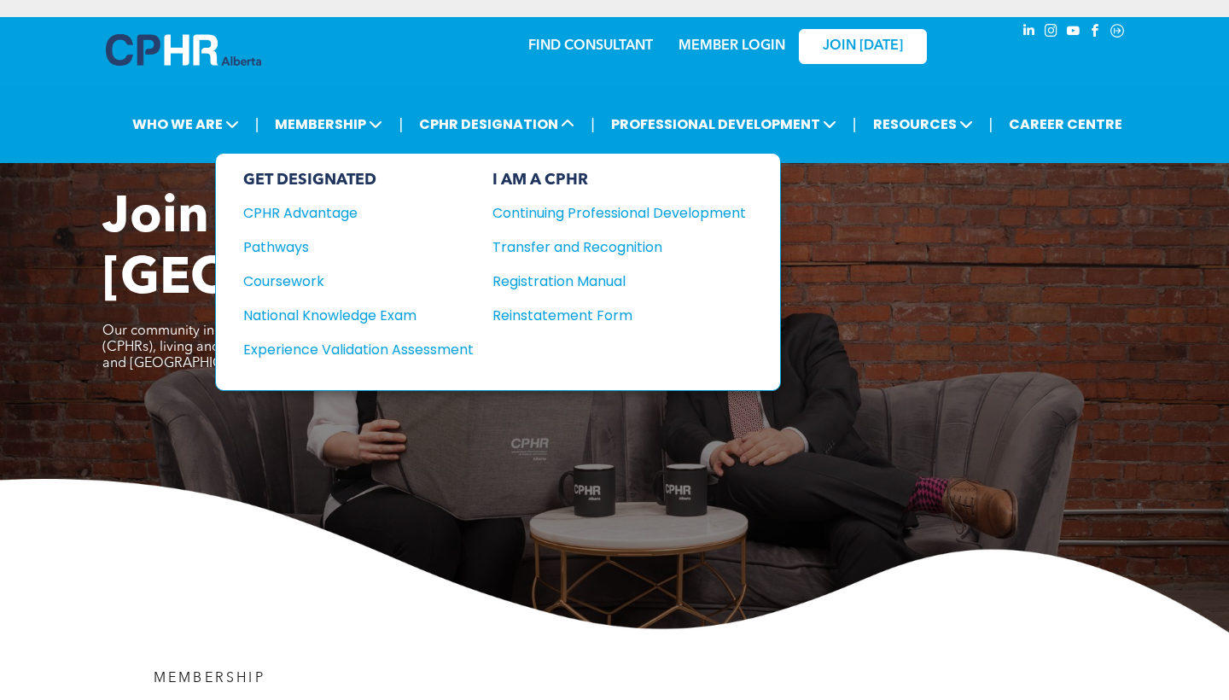
scroll to position [0, 0]
click at [417, 308] on div "National Knowledge Exam" at bounding box center [346, 315] width 207 height 21
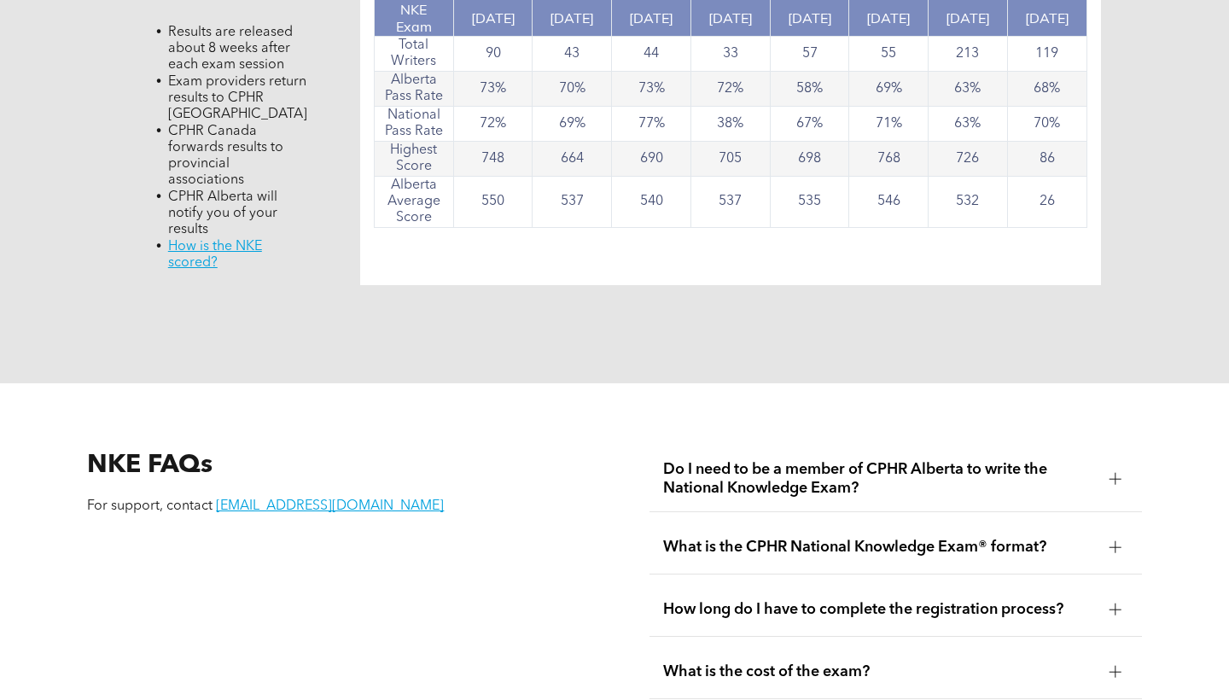
scroll to position [1792, 0]
click at [798, 520] on div "What is the CPHR National Knowledge Exam® format?" at bounding box center [896, 547] width 492 height 54
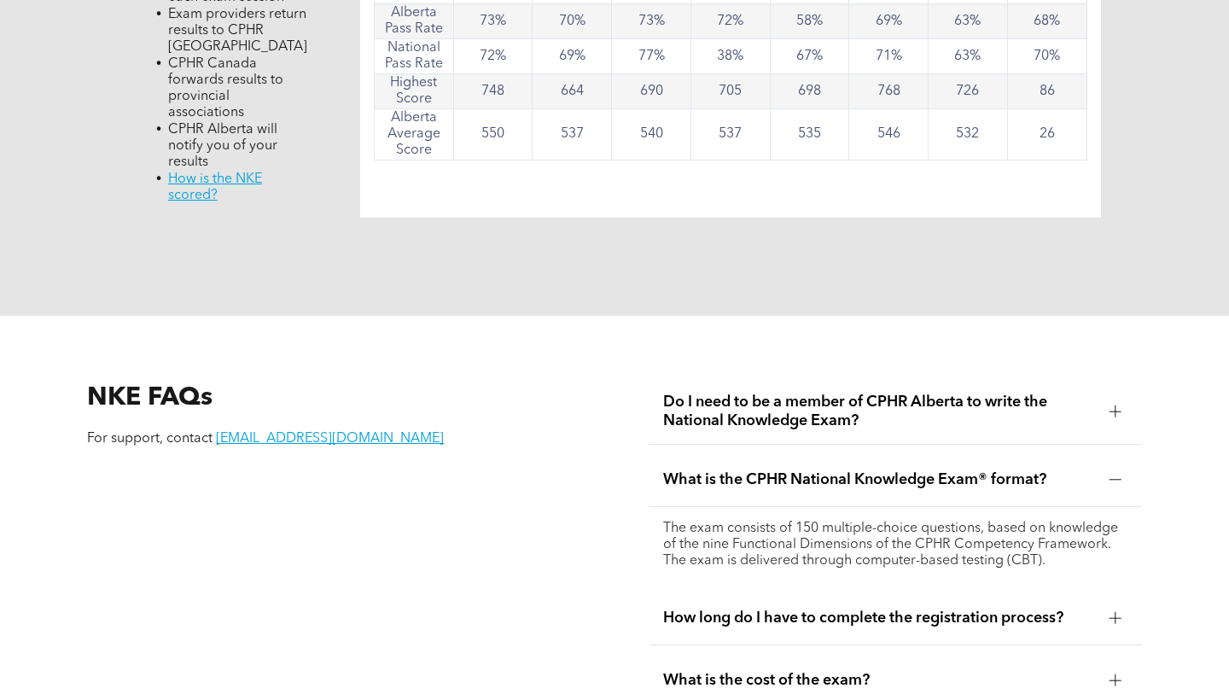
scroll to position [1878, 0]
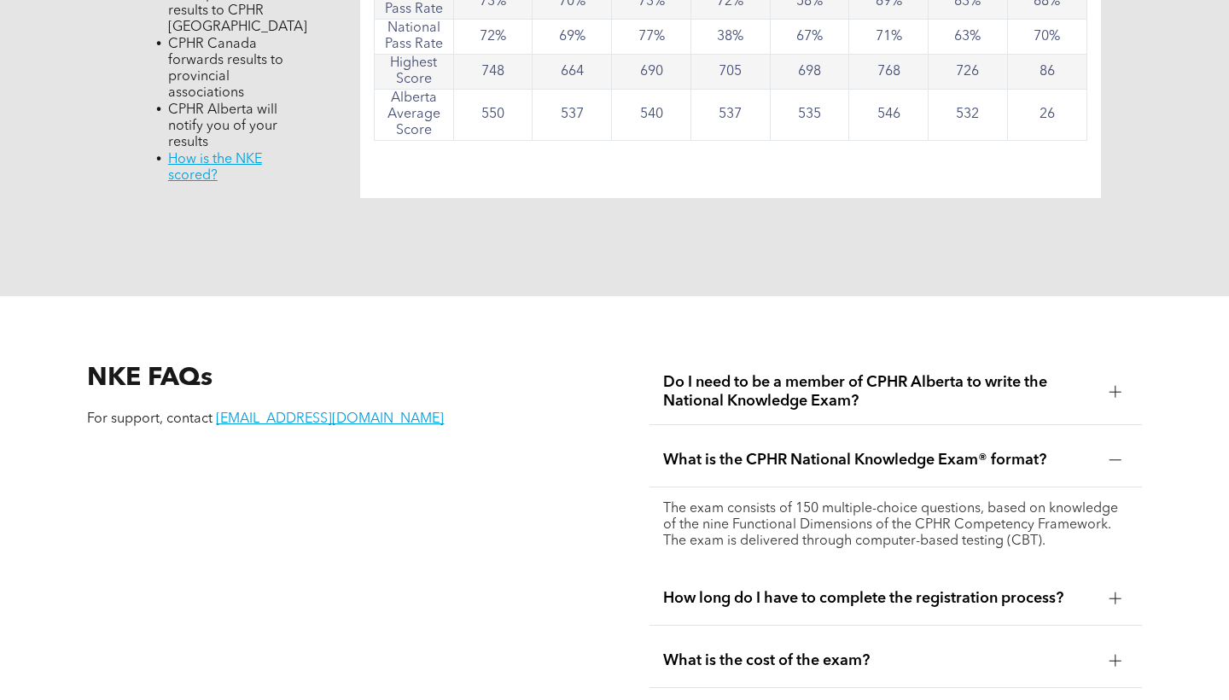
click at [805, 589] on span "How long do I have to complete the registration process?" at bounding box center [879, 598] width 432 height 19
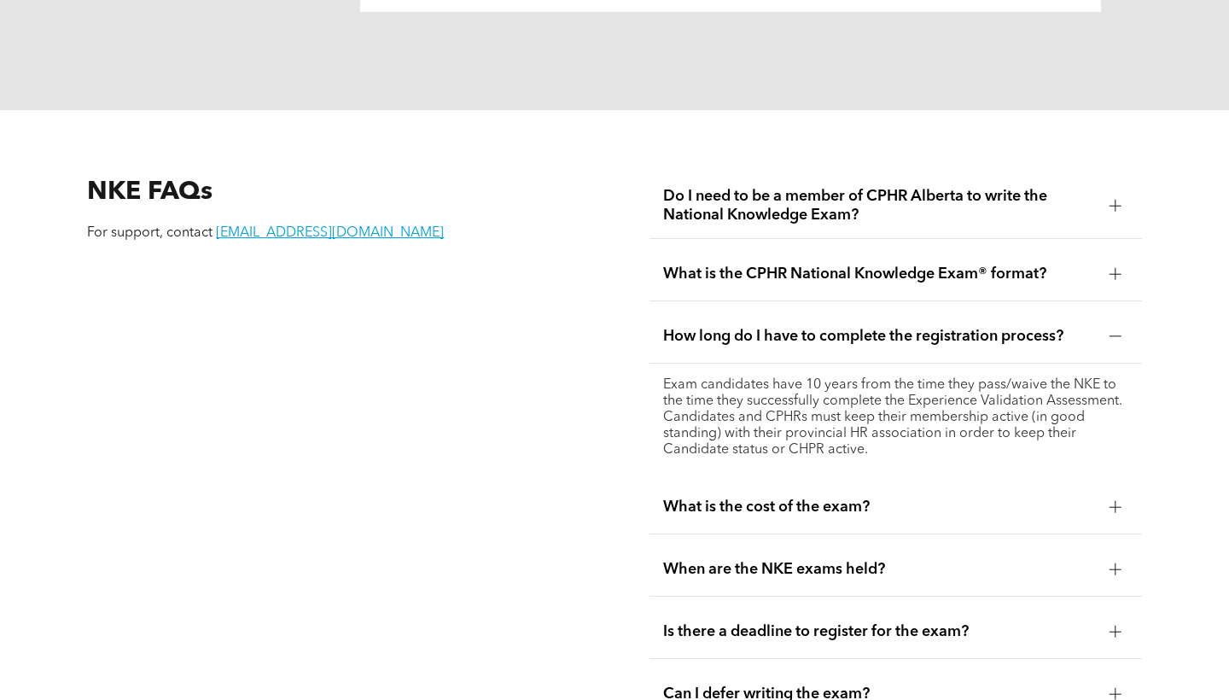
scroll to position [2094, 0]
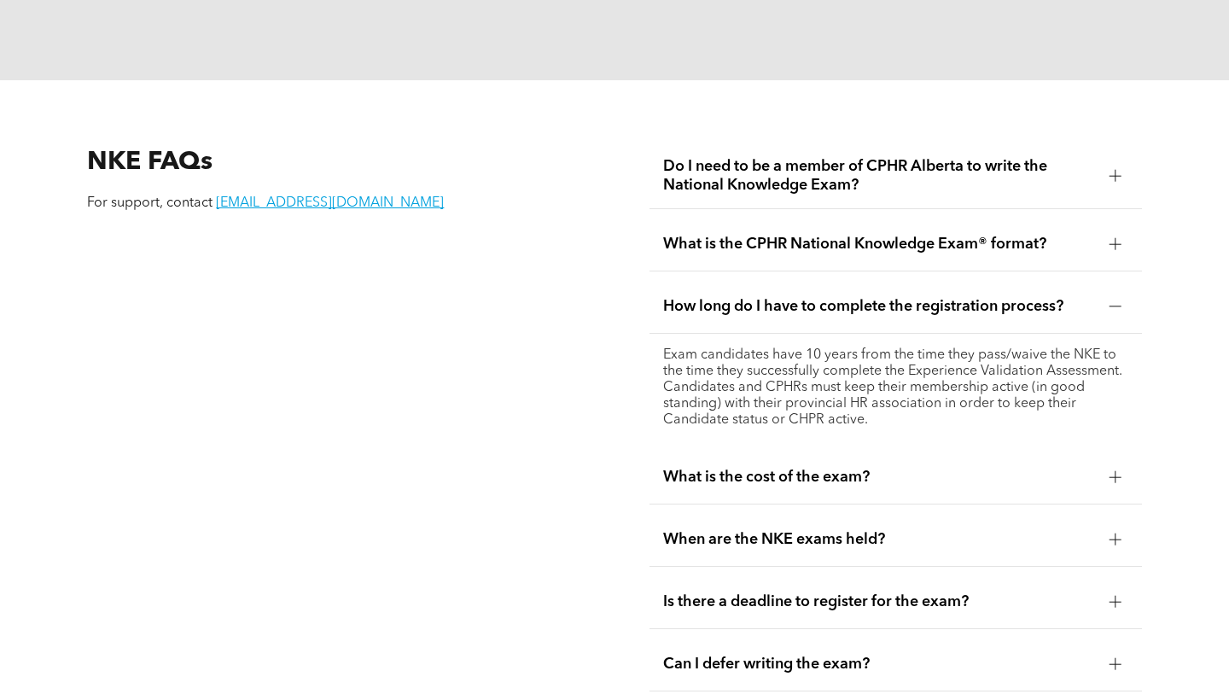
click at [797, 472] on div "What is the cost of the exam?" at bounding box center [896, 478] width 492 height 54
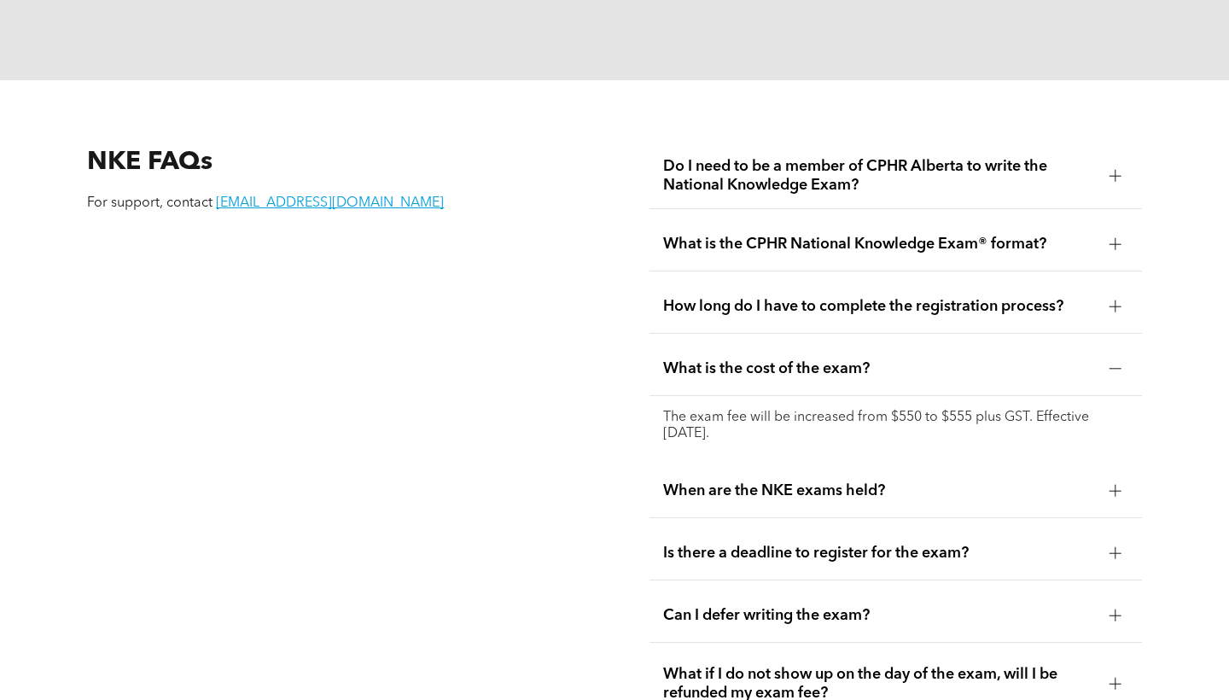
click at [797, 481] on span "When are the NKE exams held?" at bounding box center [879, 490] width 432 height 19
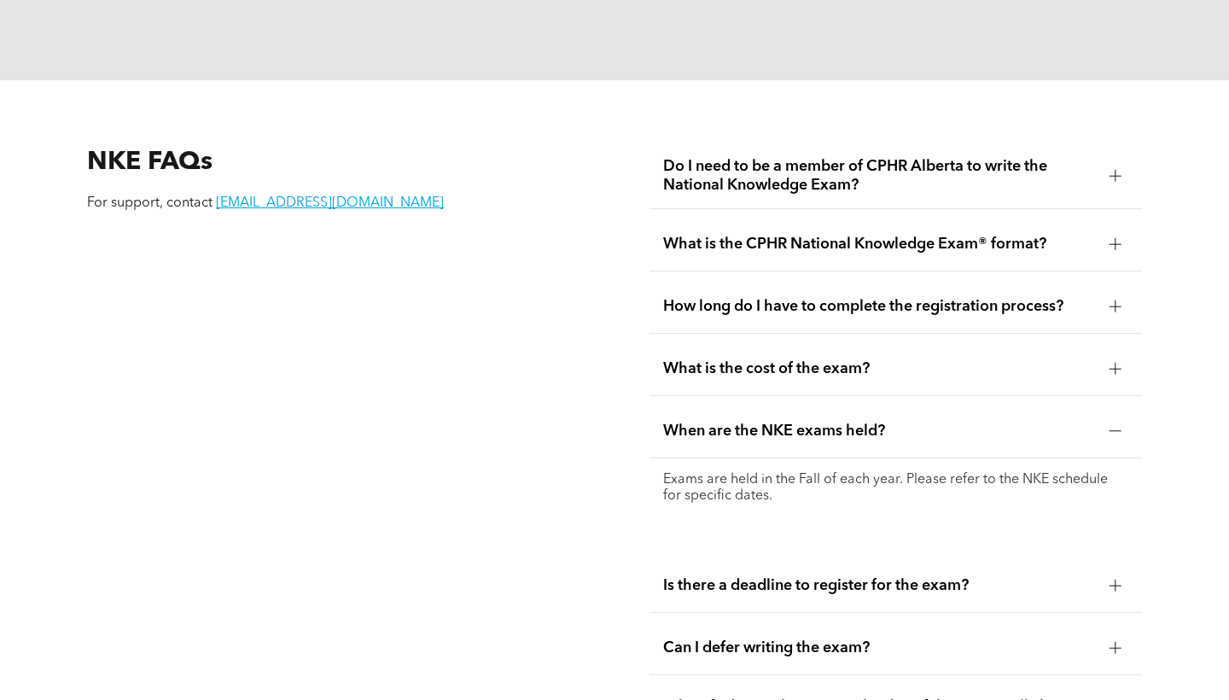
click at [849, 576] on span "Is there a deadline to register for the exam?" at bounding box center [879, 585] width 432 height 19
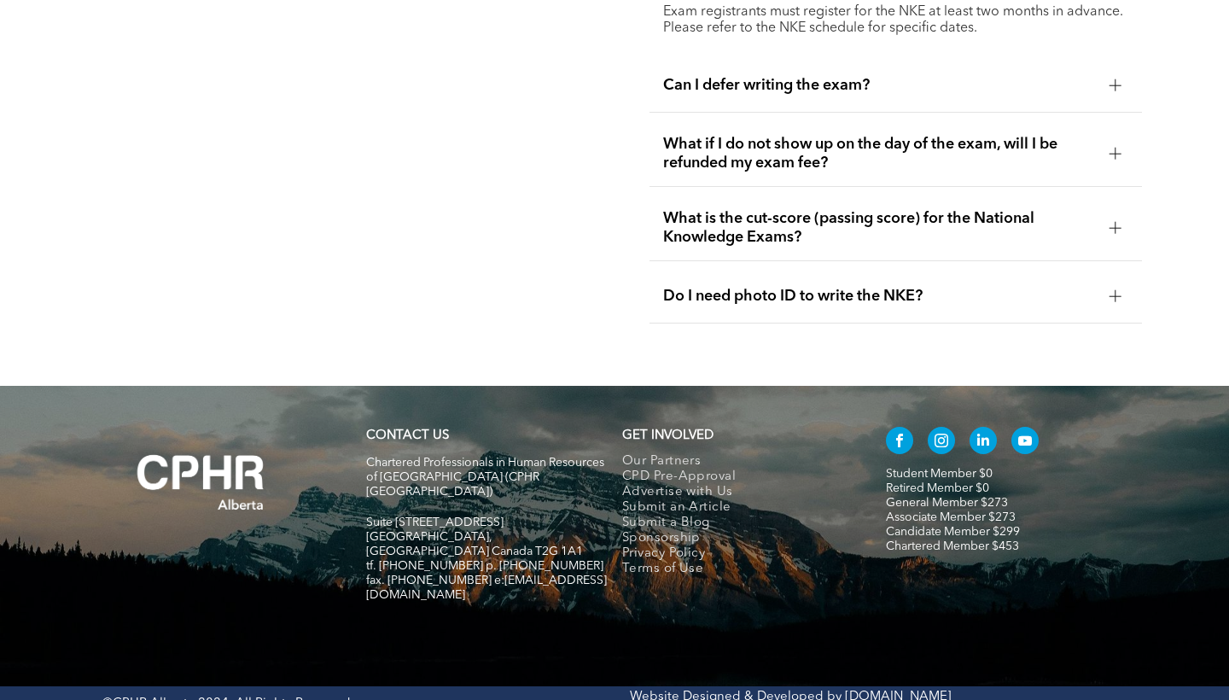
scroll to position [2623, 0]
click at [828, 288] on span "Do I need photo ID to write the NKE?" at bounding box center [879, 297] width 432 height 19
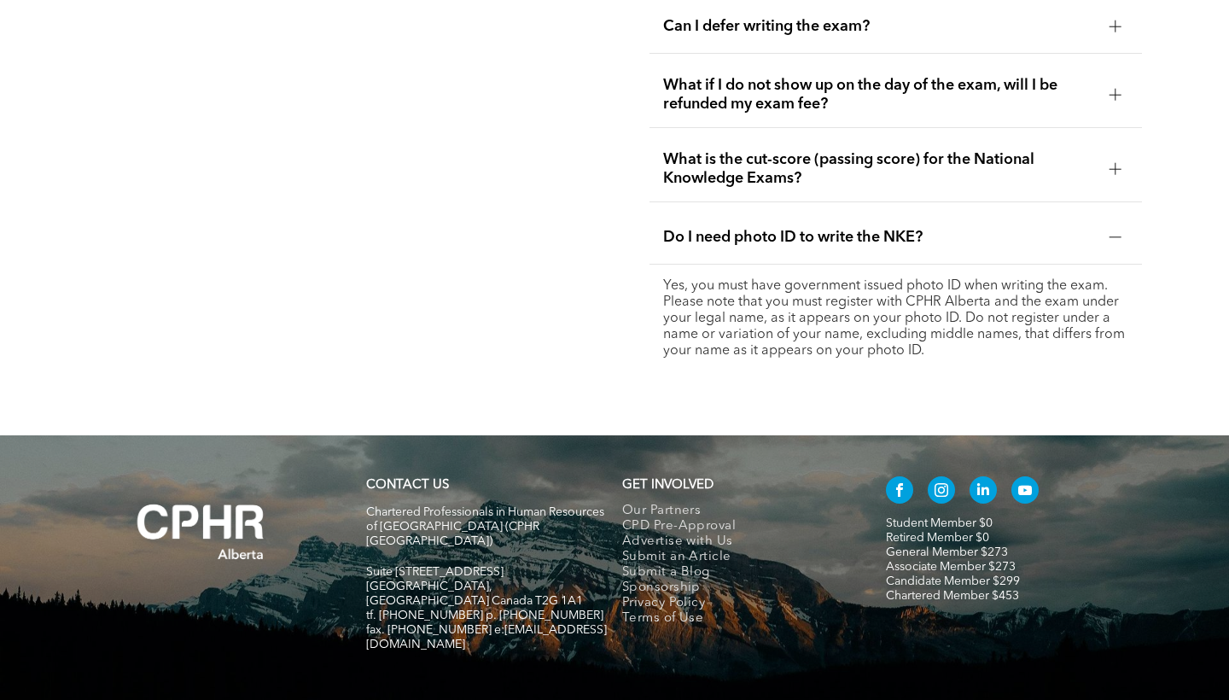
click at [875, 167] on span "What is the cut-score (passing score) for the National Knowledge Exams?" at bounding box center [879, 169] width 432 height 38
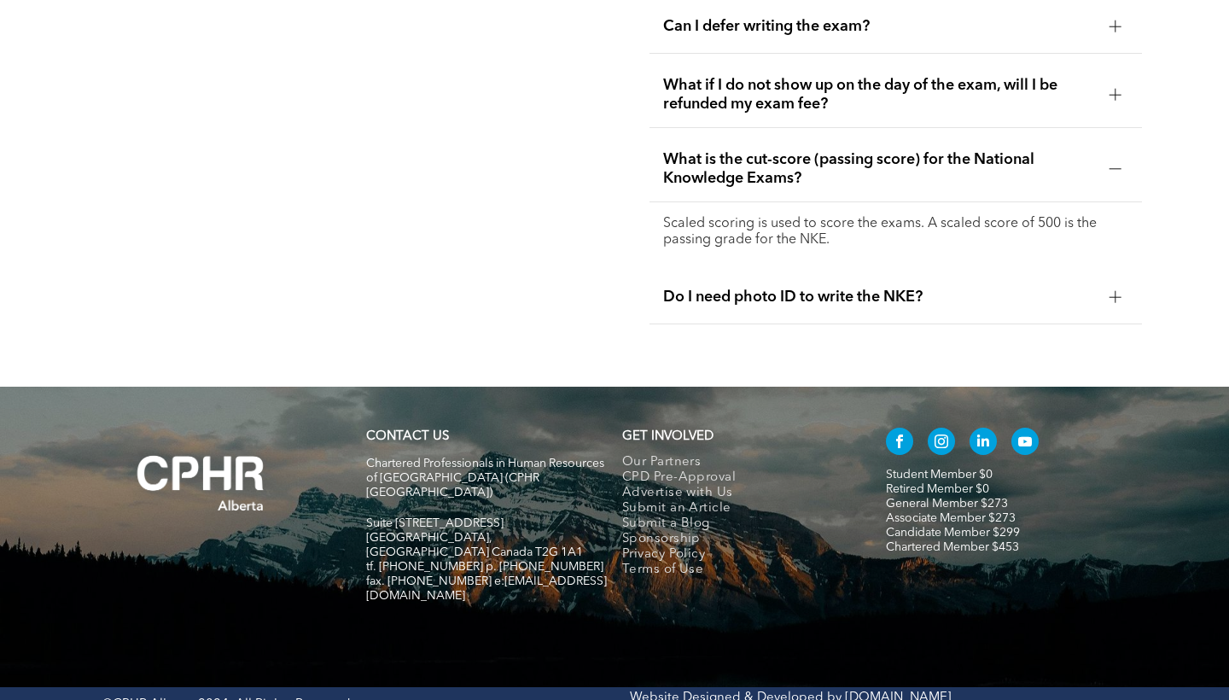
click at [830, 76] on span "What if I do not show up on the day of the exam, will I be refunded my exam fee?" at bounding box center [879, 95] width 432 height 38
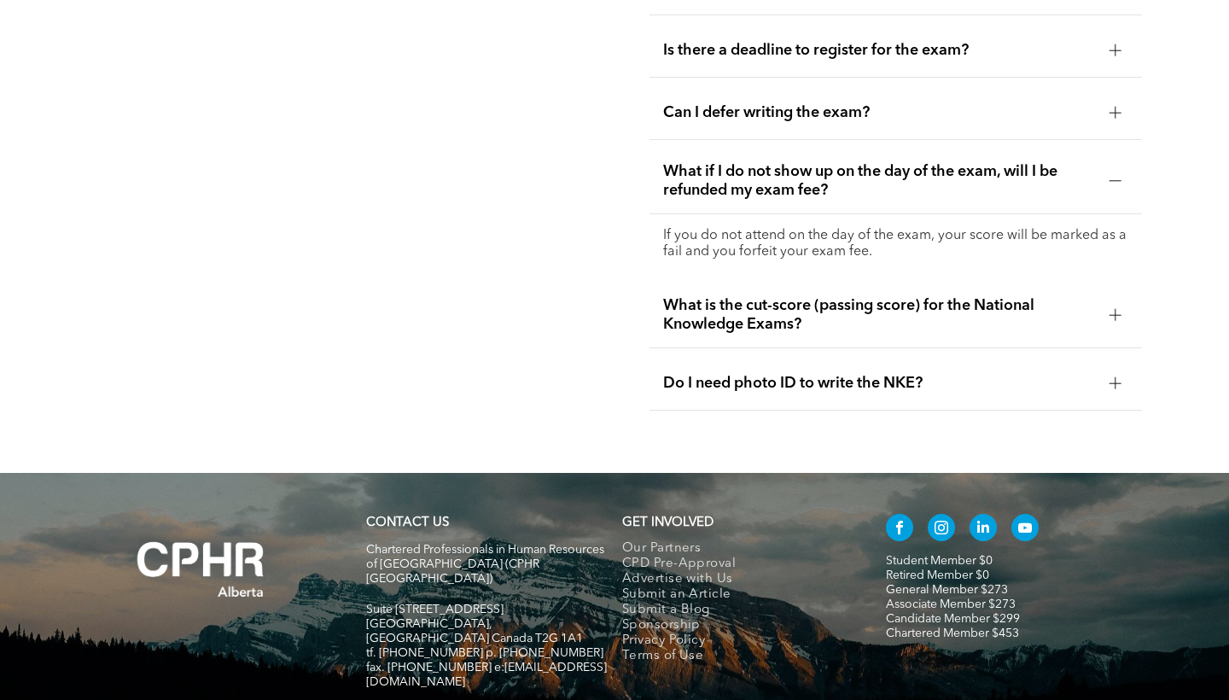
scroll to position [2536, 0]
click at [840, 109] on div "Can I defer writing the exam?" at bounding box center [896, 114] width 492 height 54
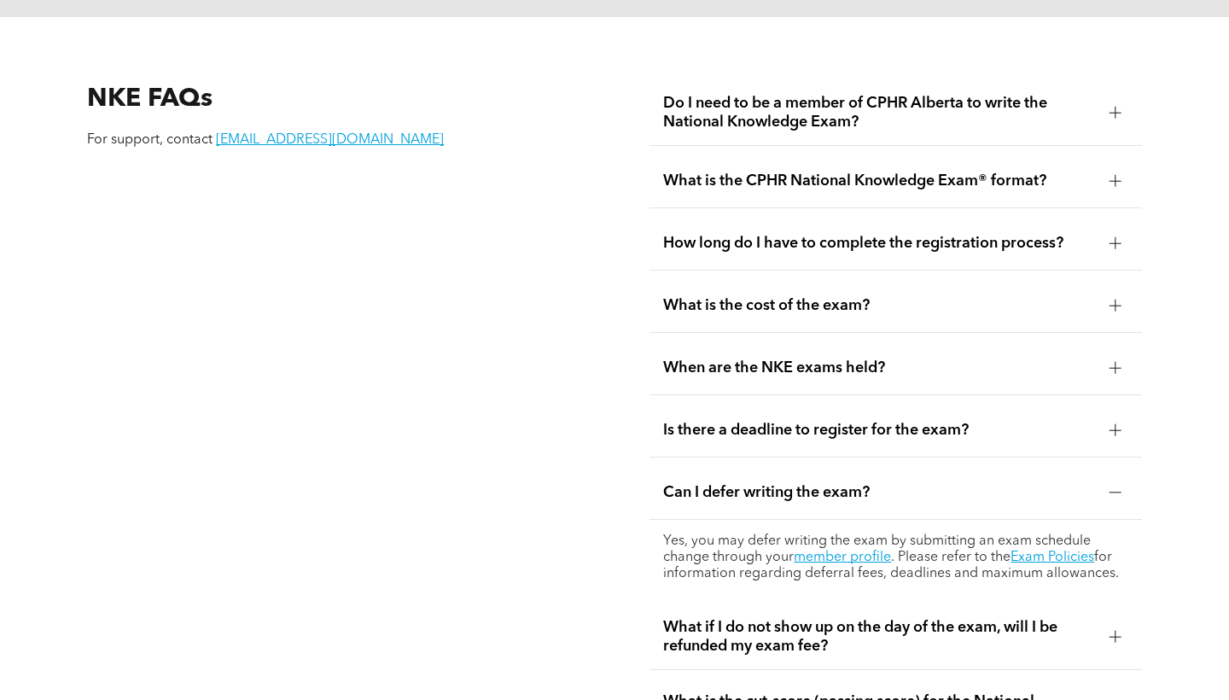
scroll to position [2165, 0]
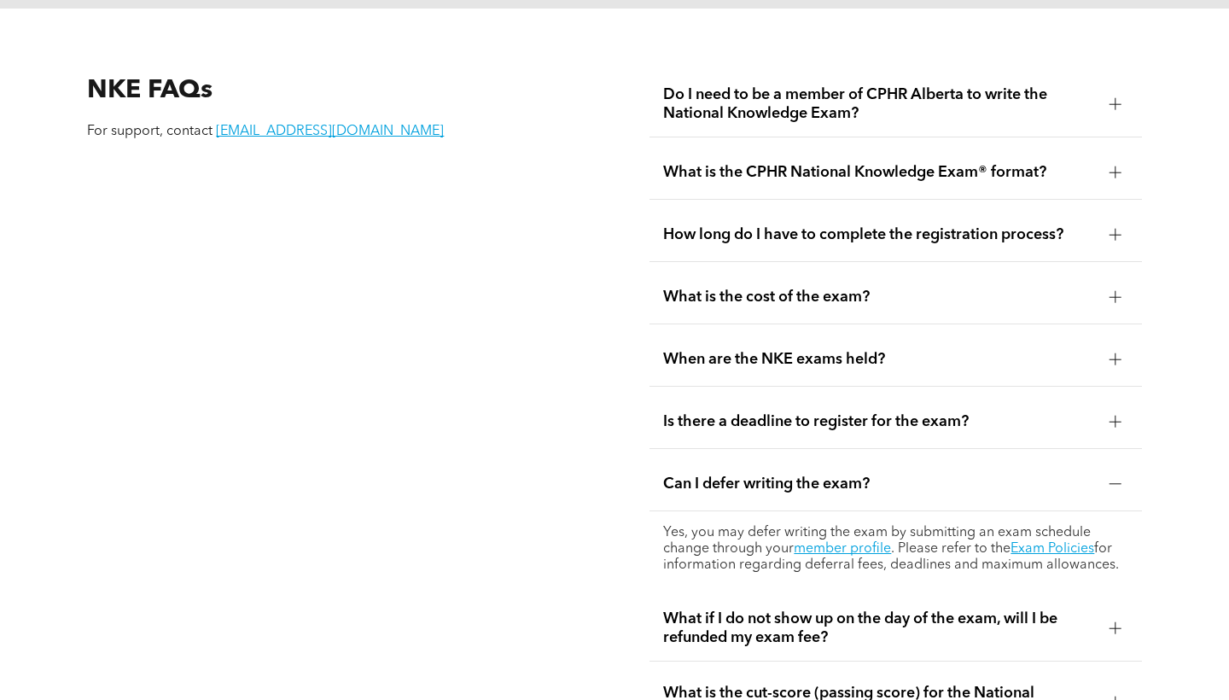
click at [1011, 412] on span "Is there a deadline to register for the exam?" at bounding box center [879, 421] width 432 height 19
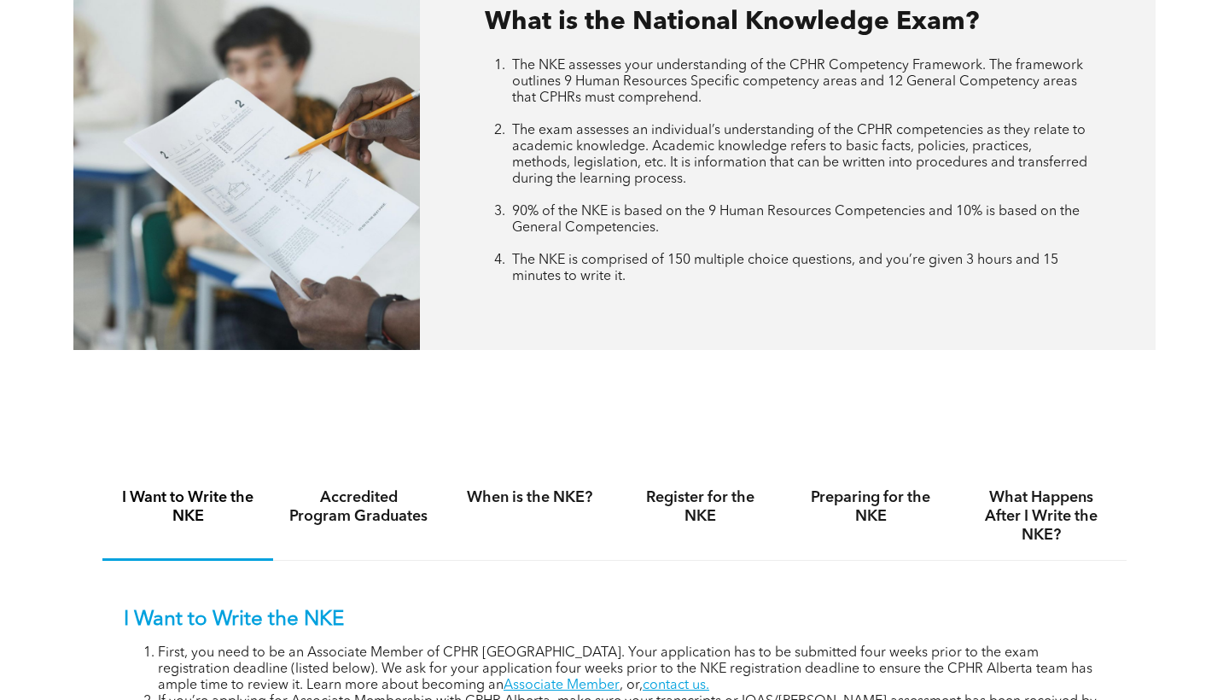
scroll to position [734, 0]
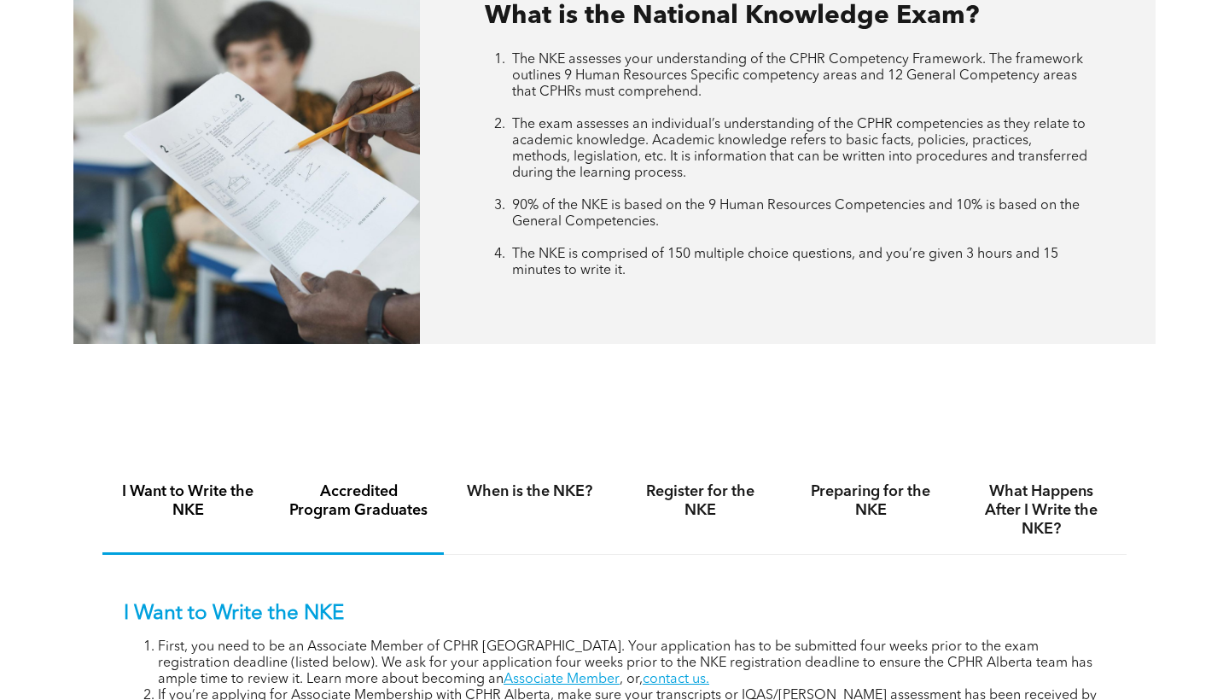
click at [408, 500] on h4 "Accredited Program Graduates" at bounding box center [358, 501] width 140 height 38
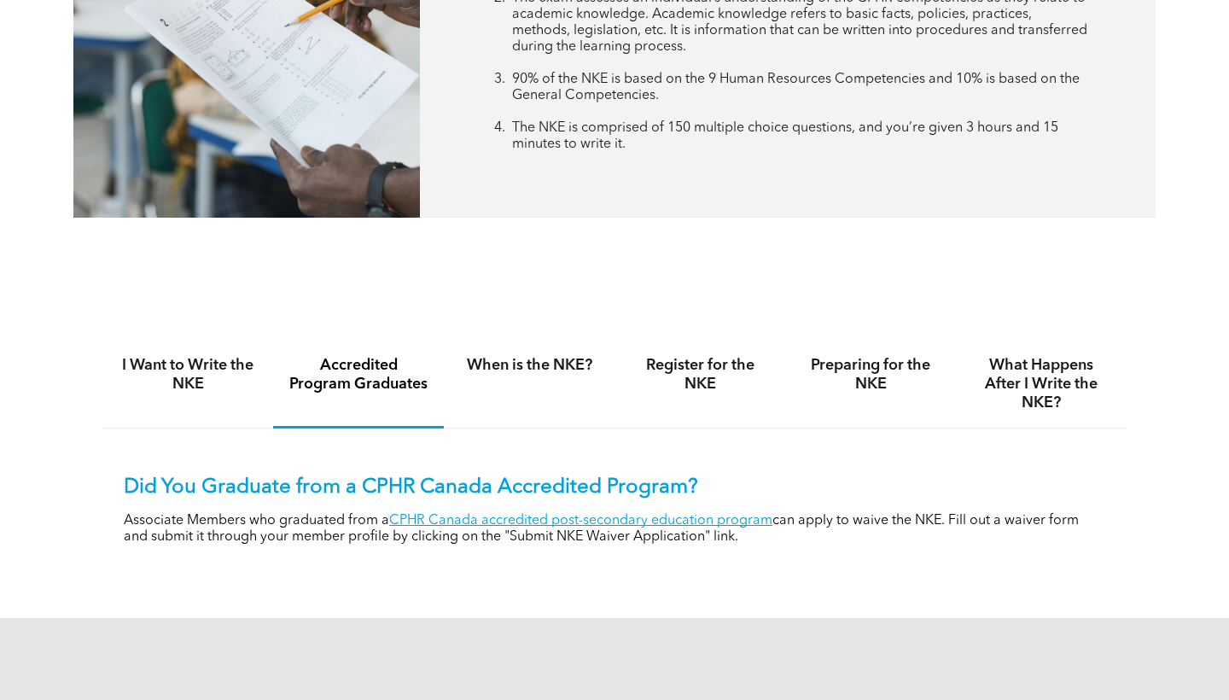
scroll to position [876, 0]
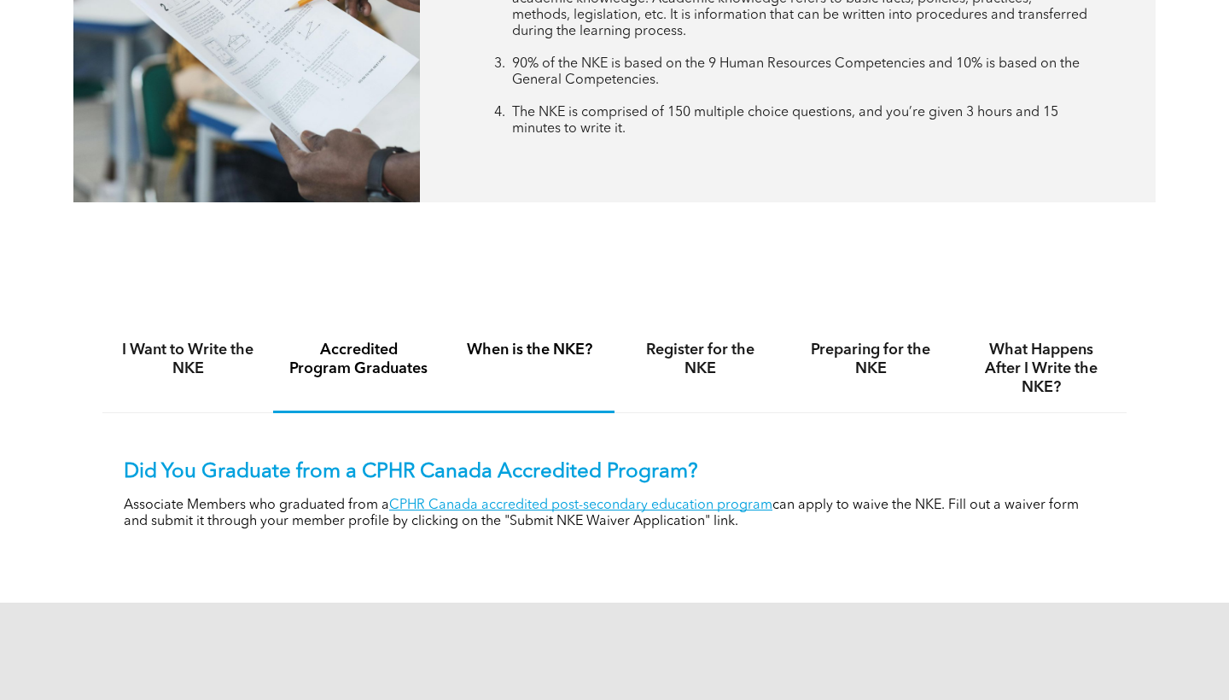
click at [544, 357] on h4 "When is the NKE?" at bounding box center [529, 350] width 140 height 19
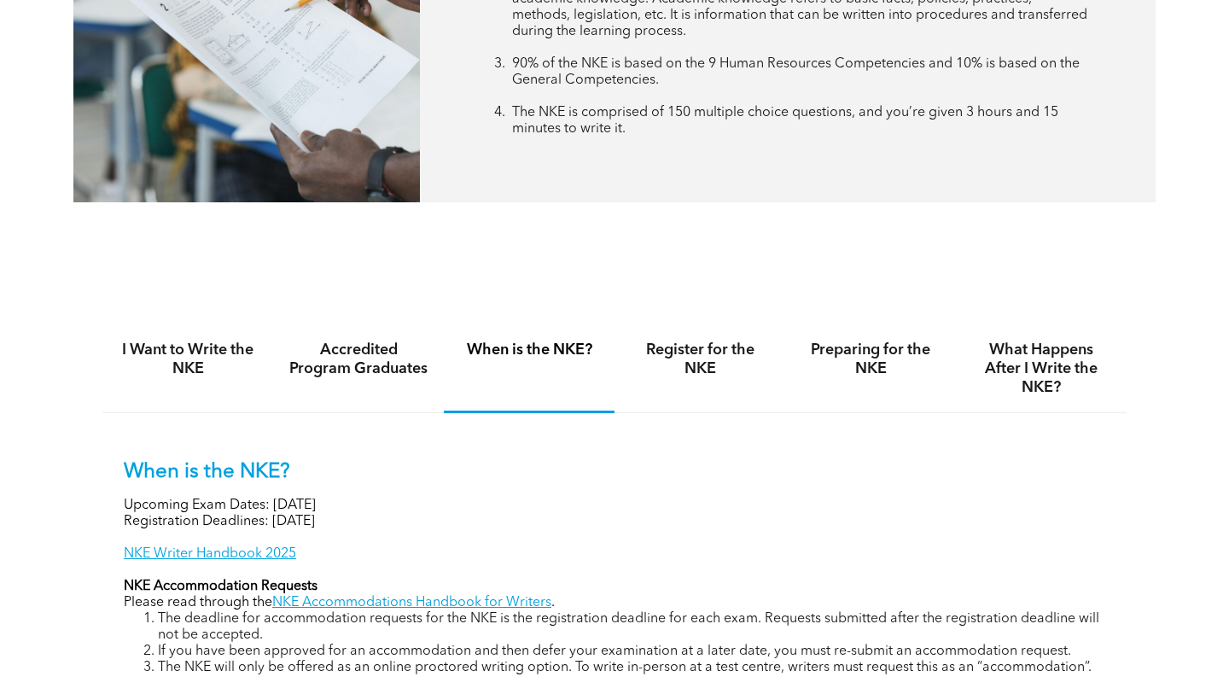
click at [732, 343] on h4 "Register for the NKE" at bounding box center [700, 360] width 140 height 38
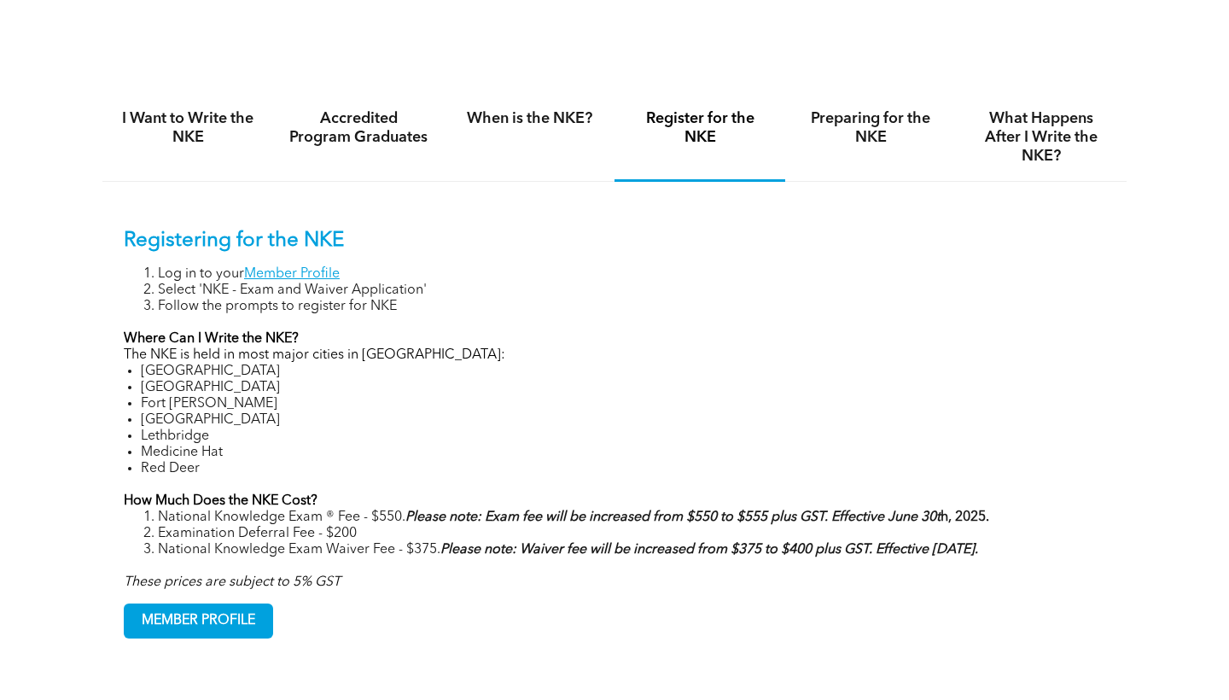
scroll to position [1111, 0]
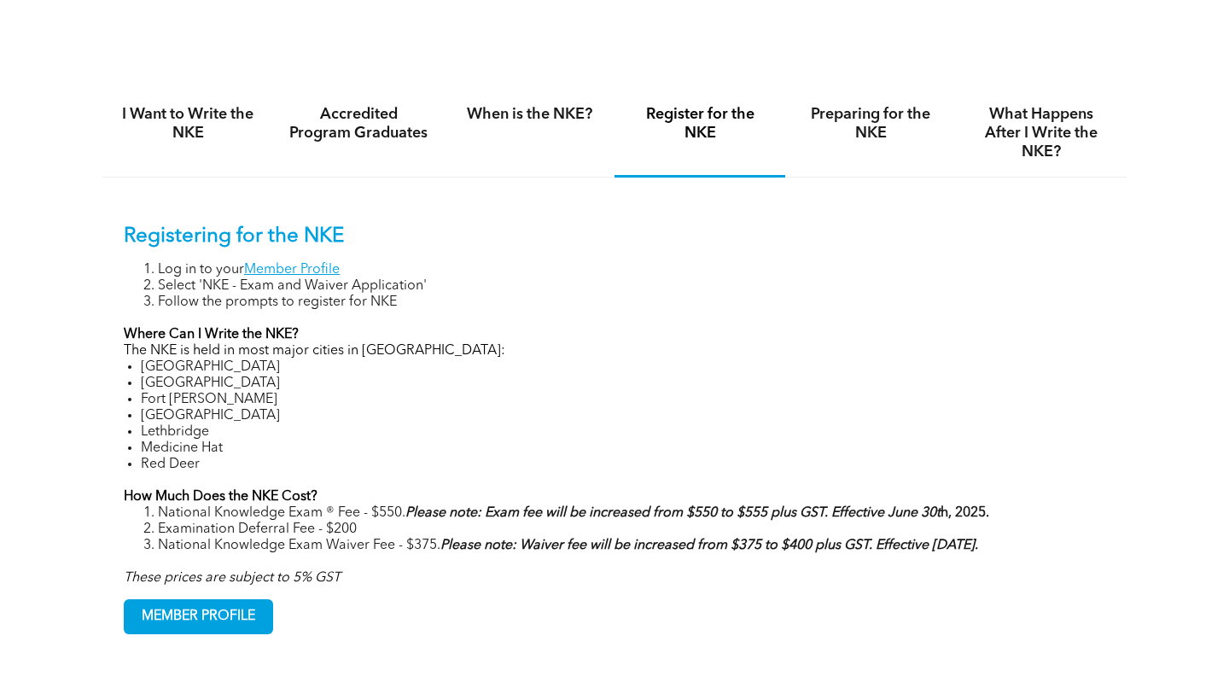
click at [305, 270] on link "Member Profile" at bounding box center [292, 270] width 96 height 14
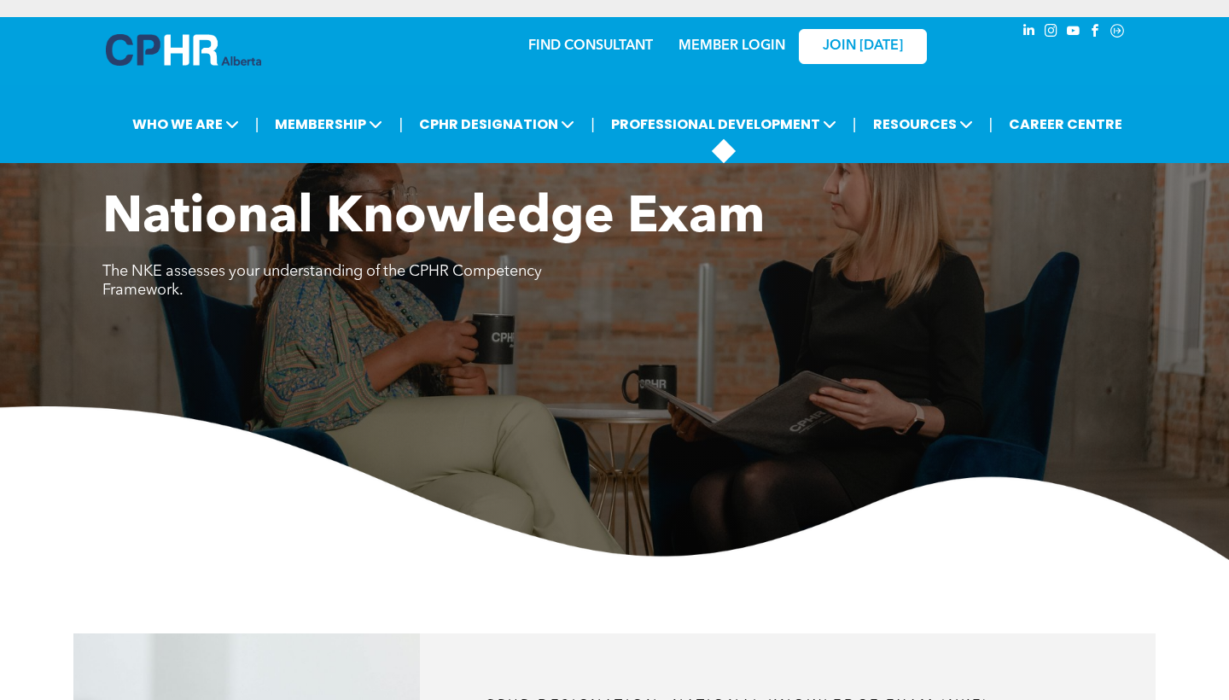
scroll to position [0, 0]
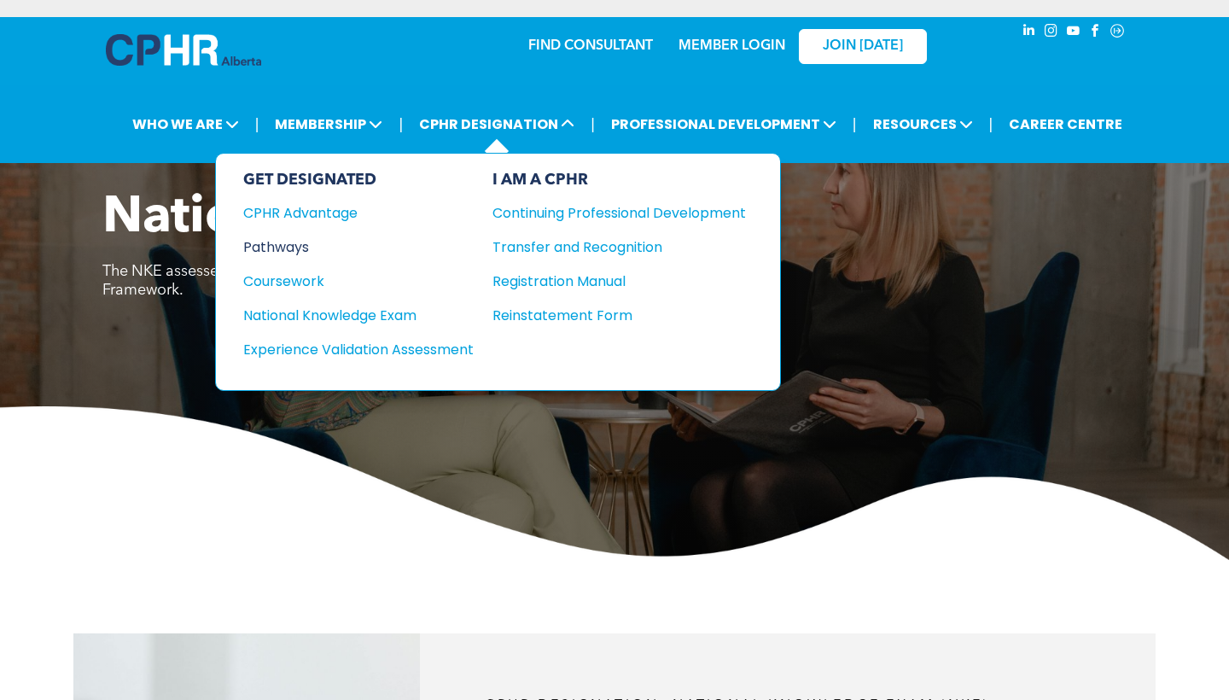
click at [328, 245] on div "Pathways" at bounding box center [346, 246] width 207 height 21
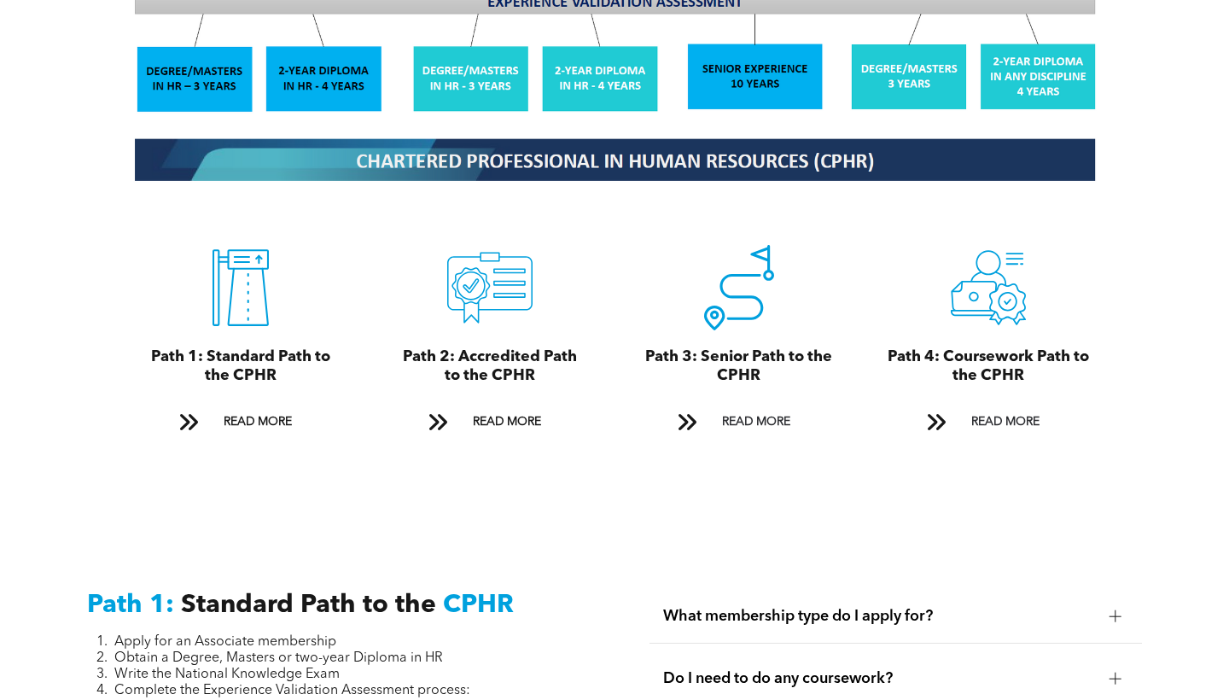
scroll to position [1914, 0]
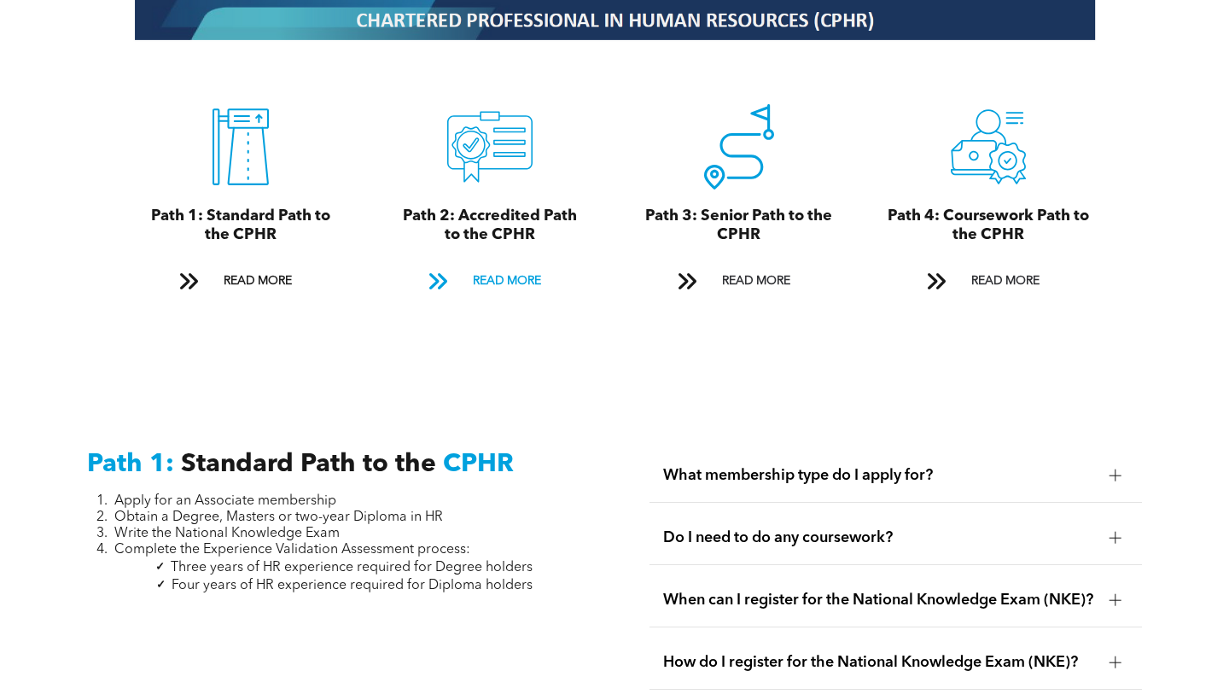
click at [467, 269] on span "READ MORE" at bounding box center [507, 281] width 80 height 32
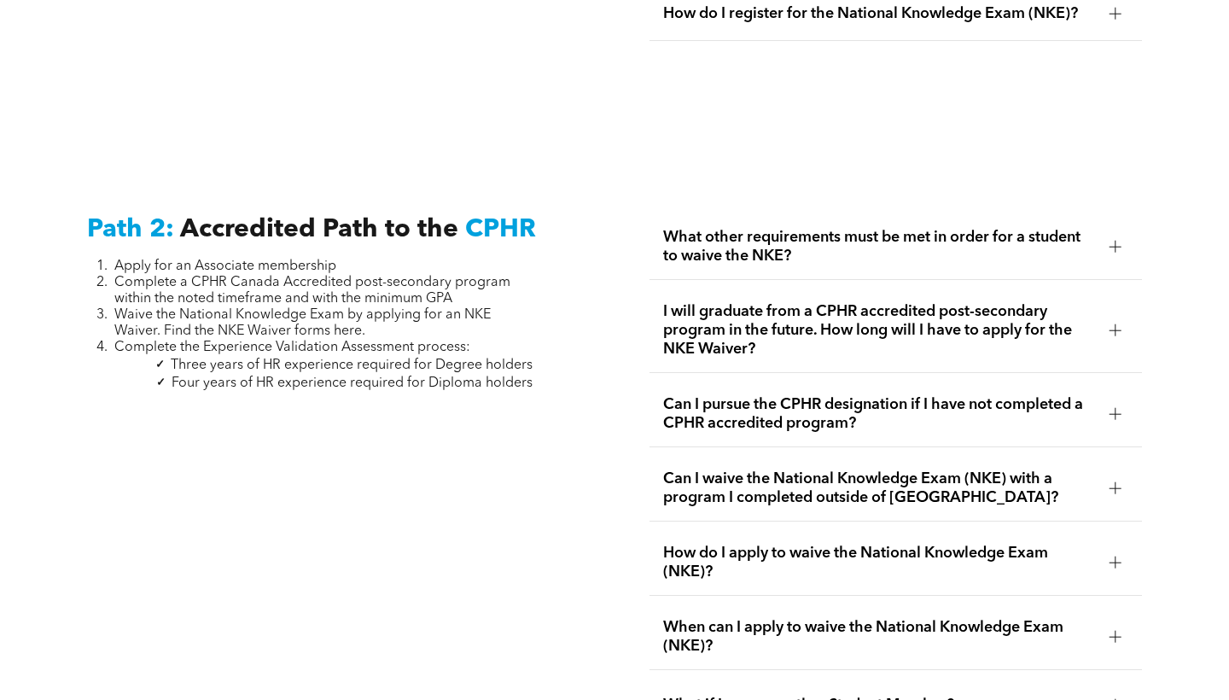
scroll to position [2698, 0]
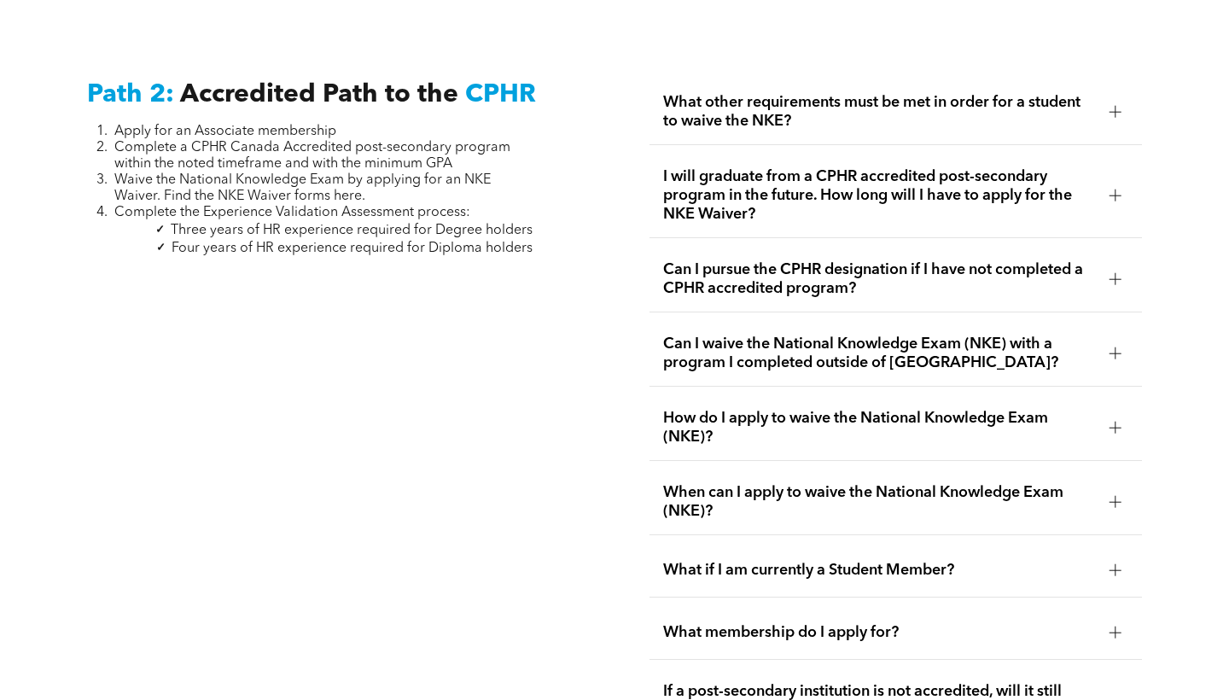
click at [714, 484] on span "When can I apply to waive the National Knowledge Exam (NKE)?" at bounding box center [879, 502] width 432 height 38
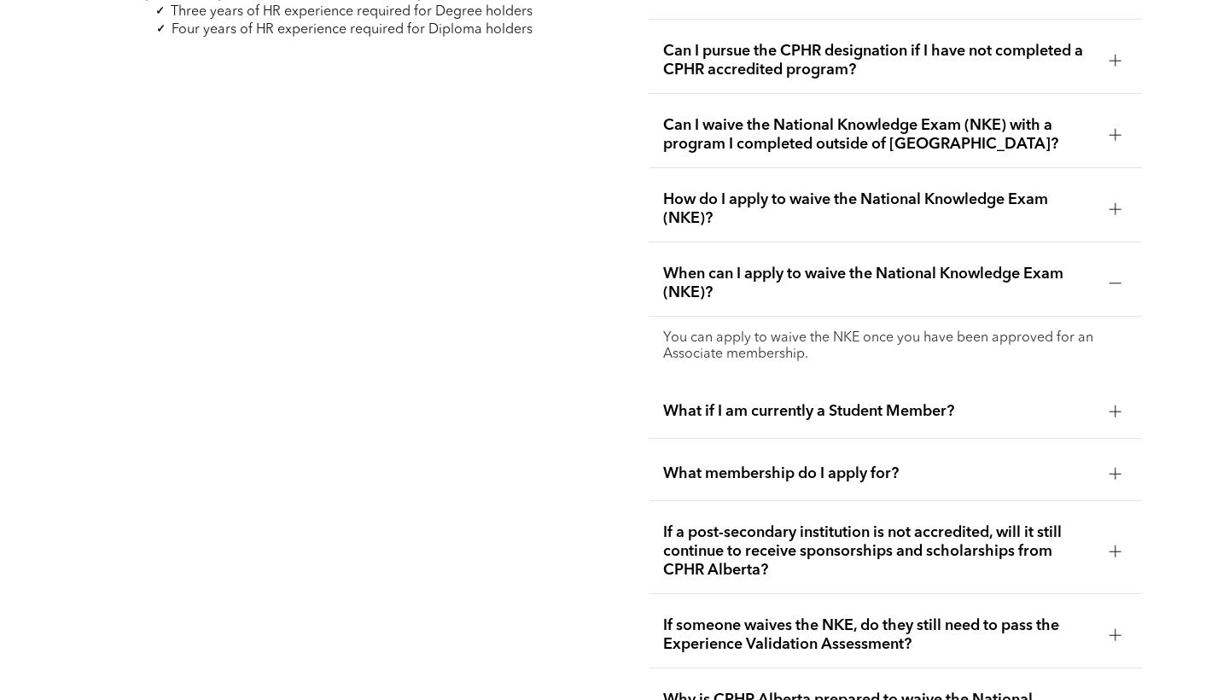
scroll to position [2916, 0]
